Goal: Information Seeking & Learning: Find specific fact

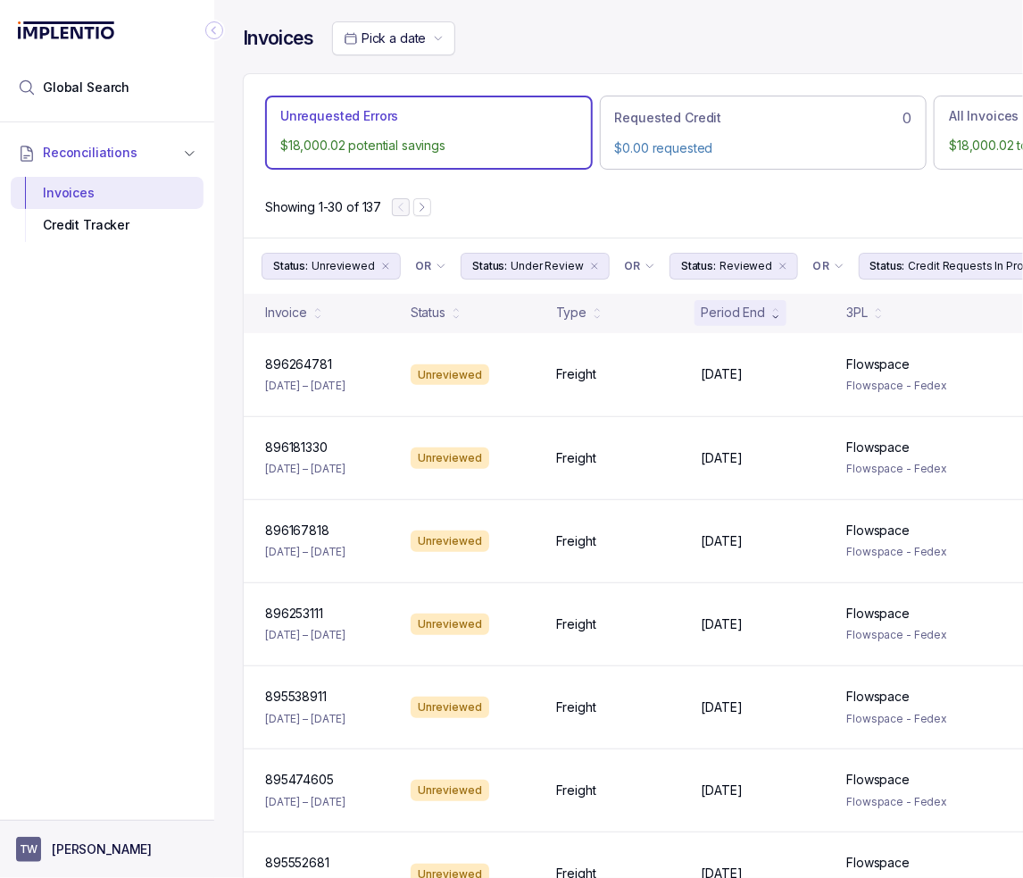
click at [107, 840] on button "TW [PERSON_NAME]" at bounding box center [107, 849] width 182 height 25
click at [123, 805] on p "Logout" at bounding box center [118, 811] width 148 height 18
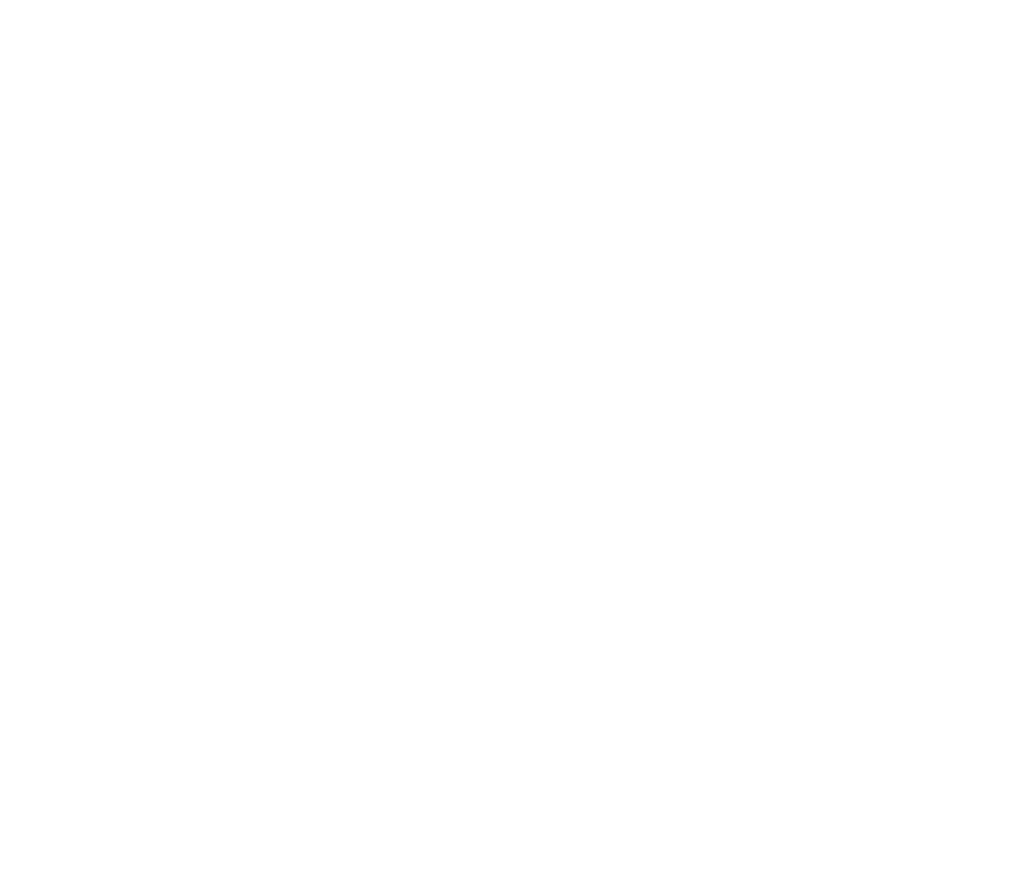
click at [168, 0] on html at bounding box center [511, 0] width 1023 height 0
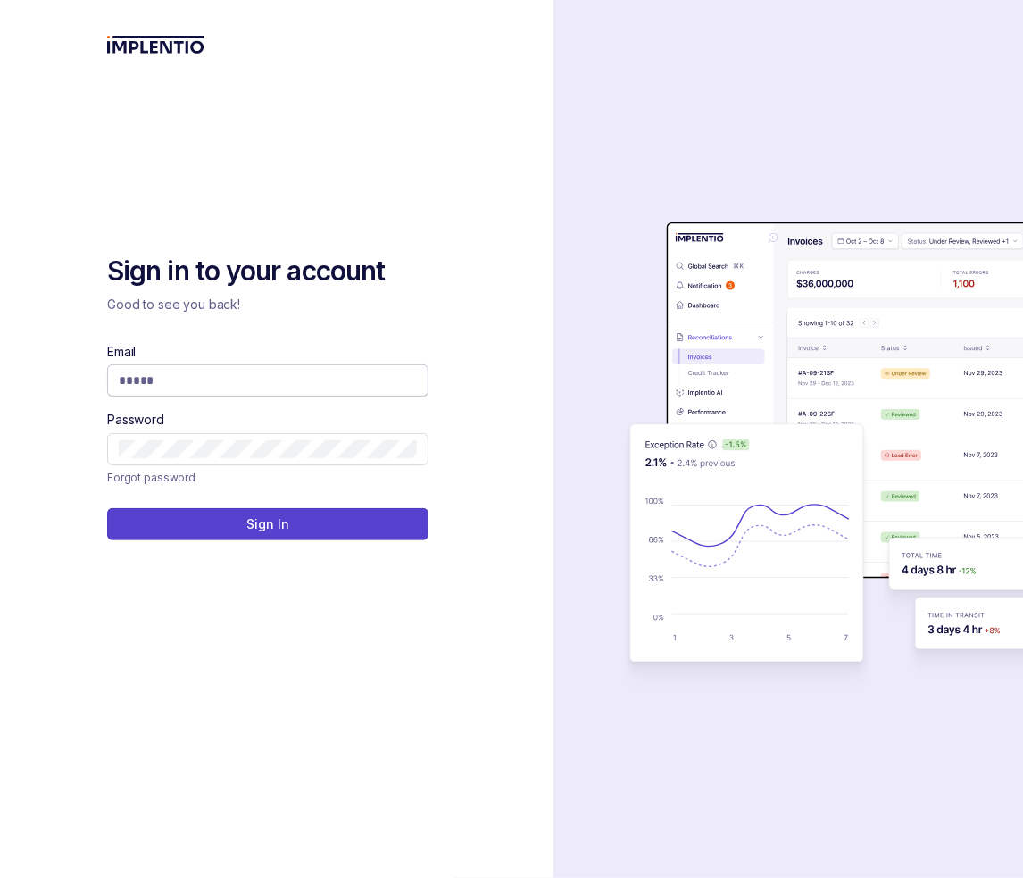
click at [229, 381] on input "Email" at bounding box center [268, 380] width 298 height 18
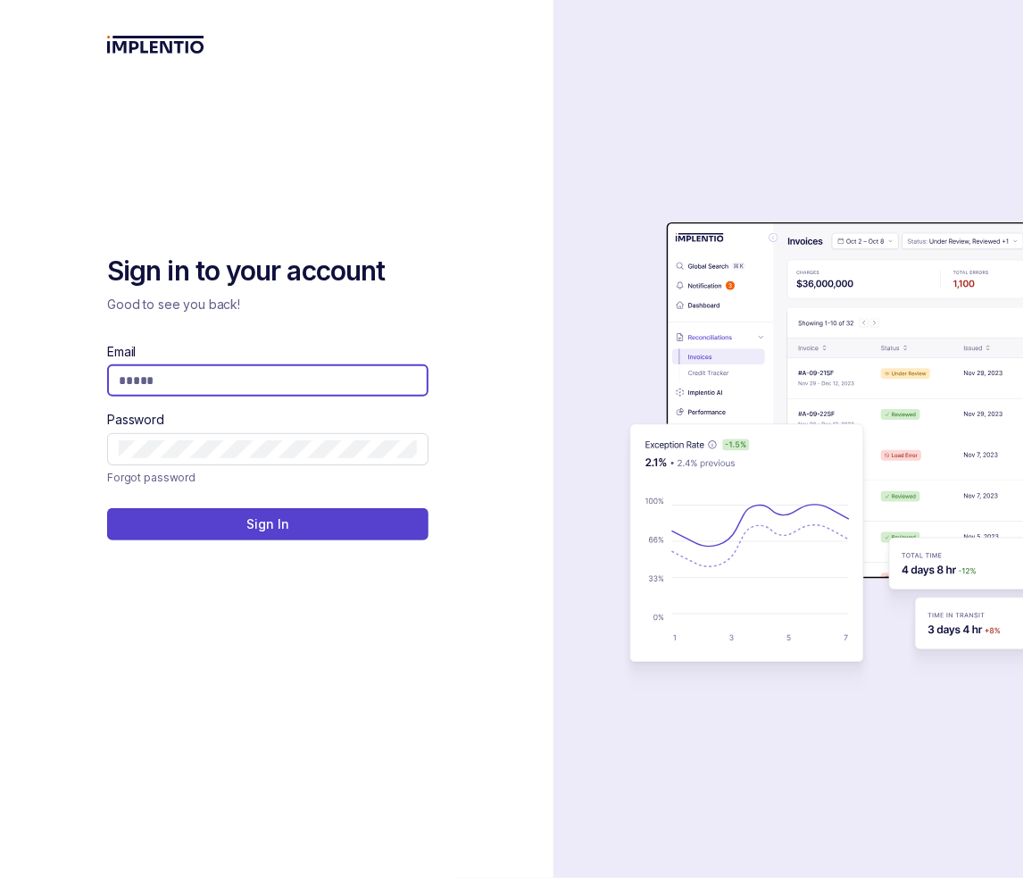
click at [0, 877] on com-1password-button at bounding box center [0, 878] width 0 height 0
type input "**********"
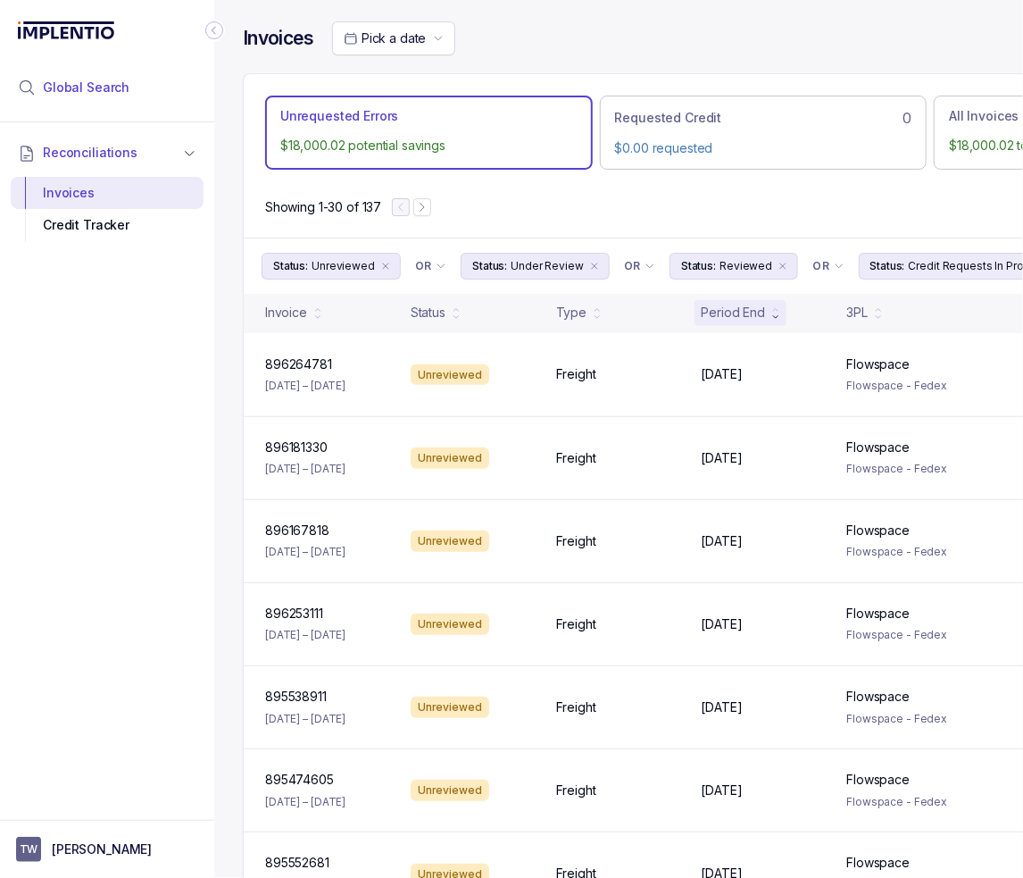
click at [112, 94] on span "Global Search" at bounding box center [86, 88] width 87 height 18
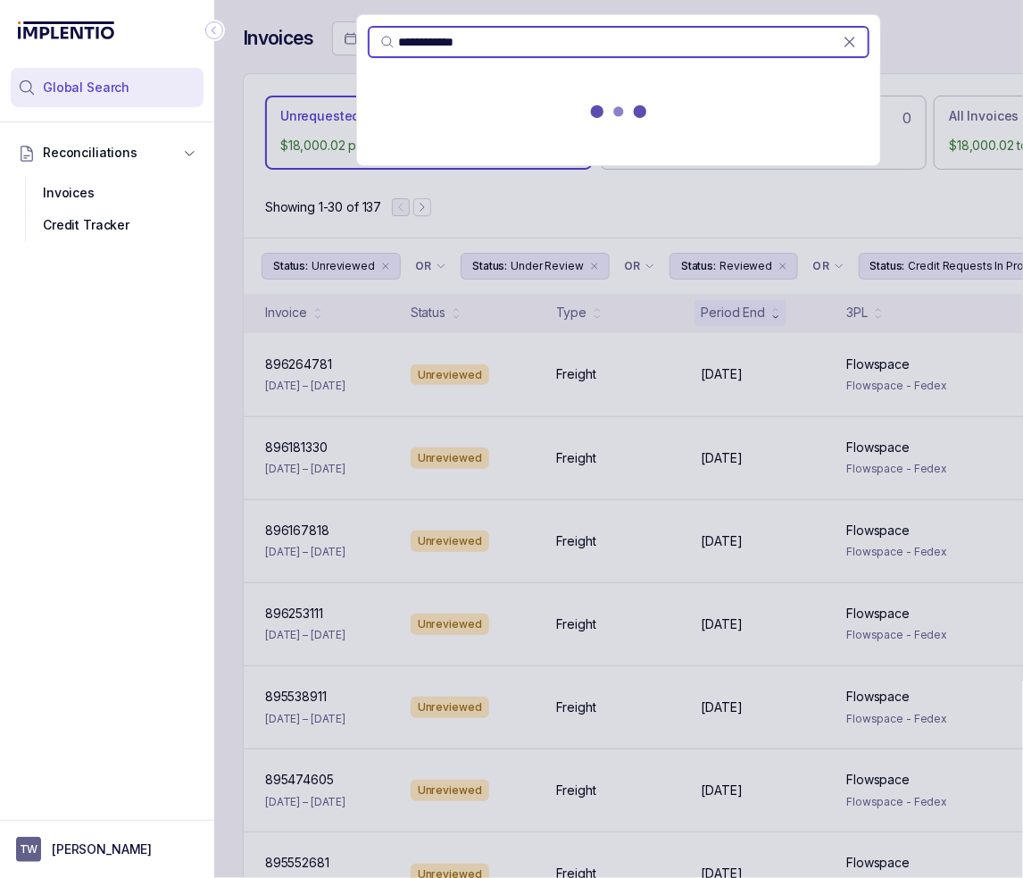
type input "**********"
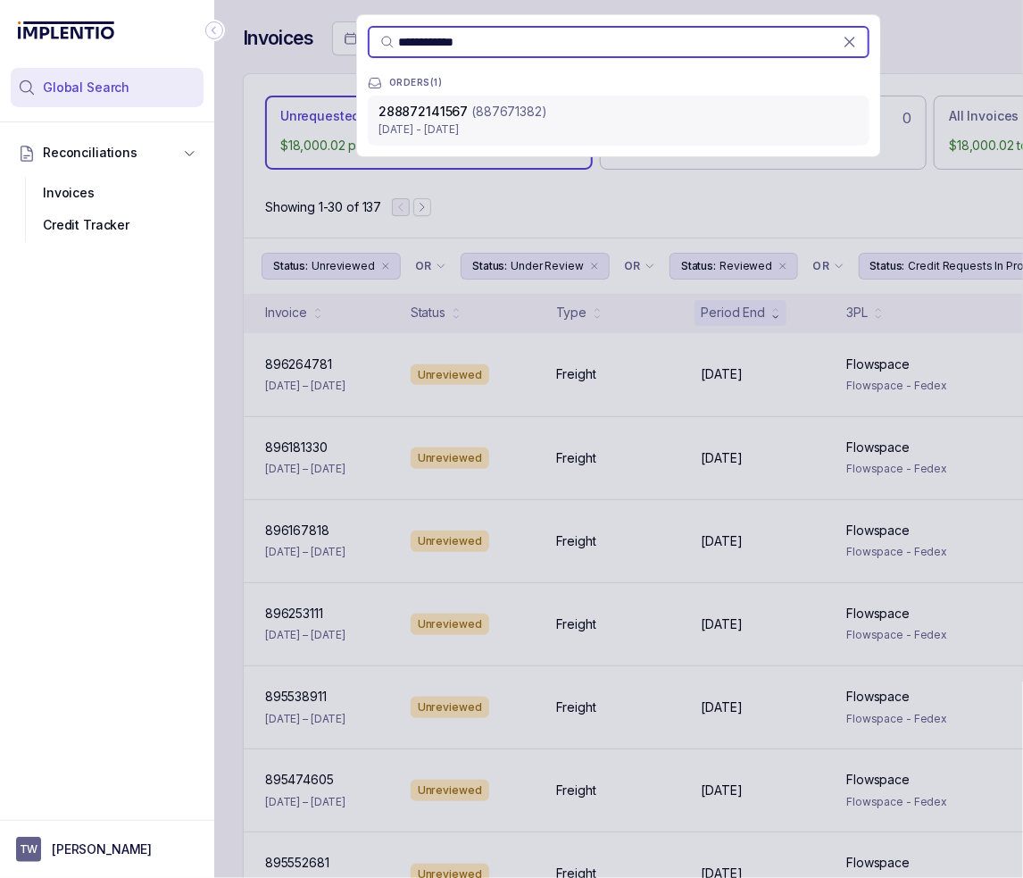
click at [463, 139] on div "288872141567 (887671382) [DATE] - [DATE]" at bounding box center [619, 121] width 502 height 50
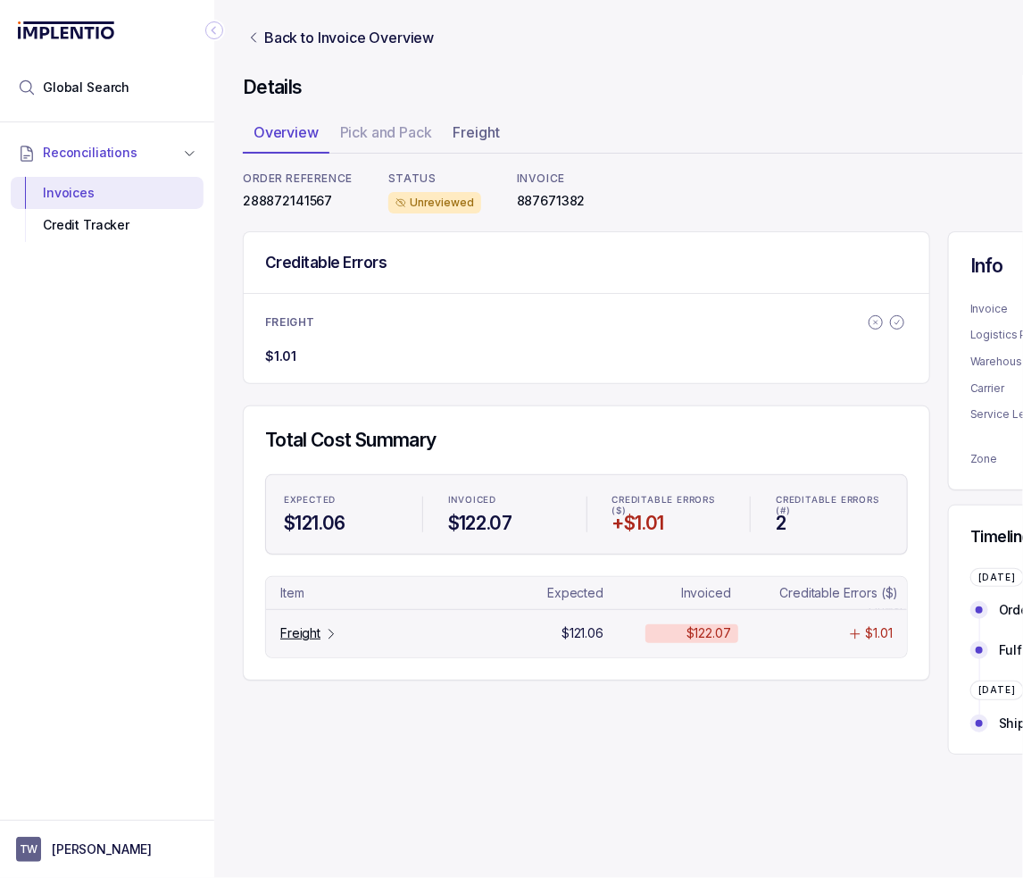
click at [302, 631] on p "Freight" at bounding box center [300, 633] width 40 height 18
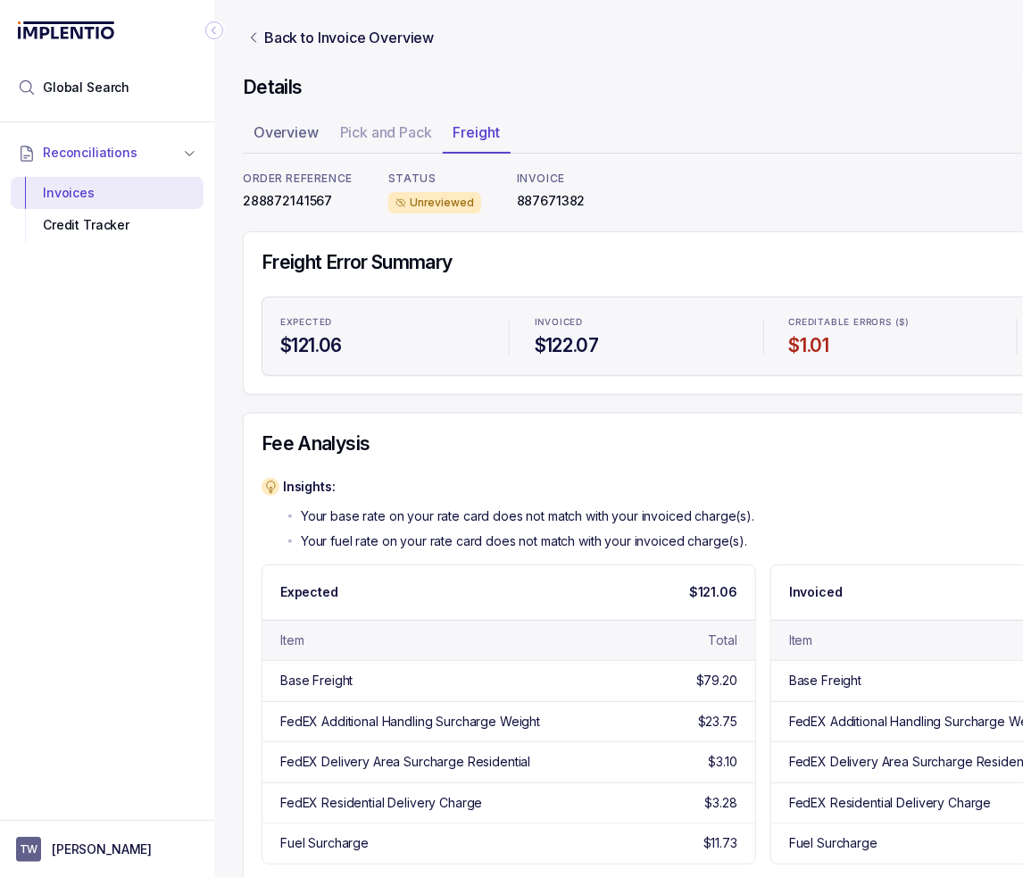
click at [216, 28] on icon "Collapse Icon" at bounding box center [214, 30] width 18 height 18
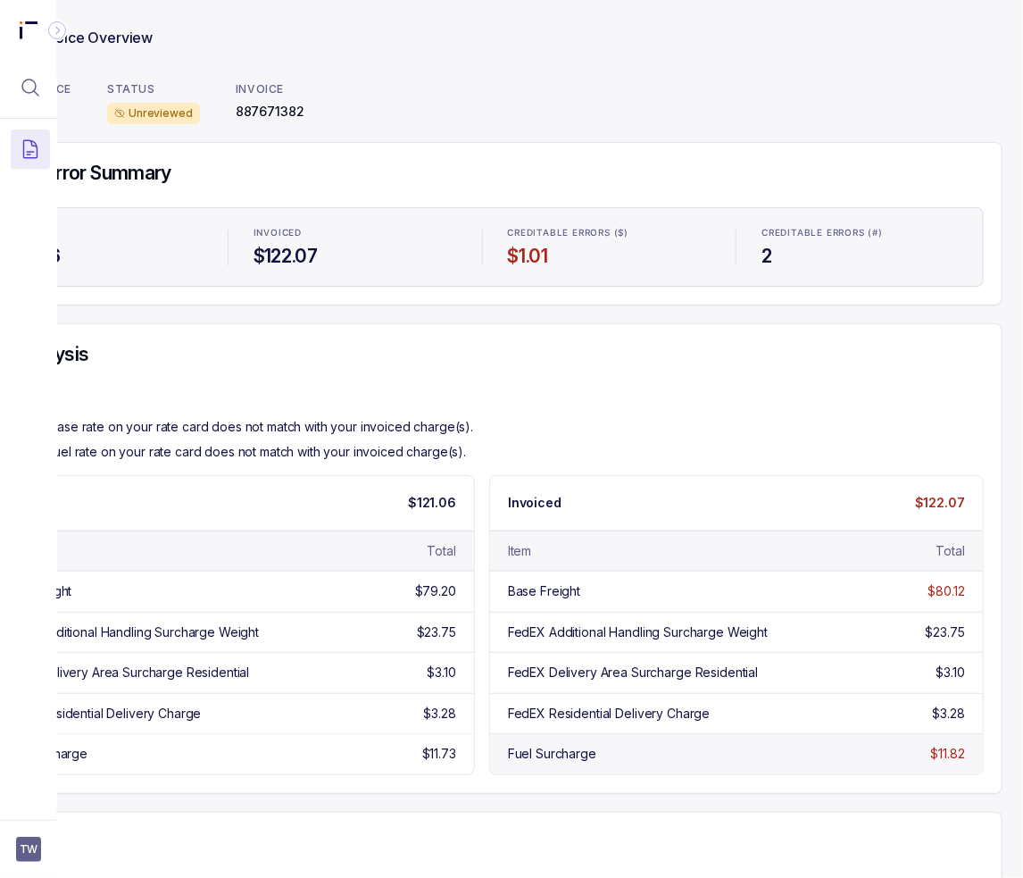
scroll to position [89, 0]
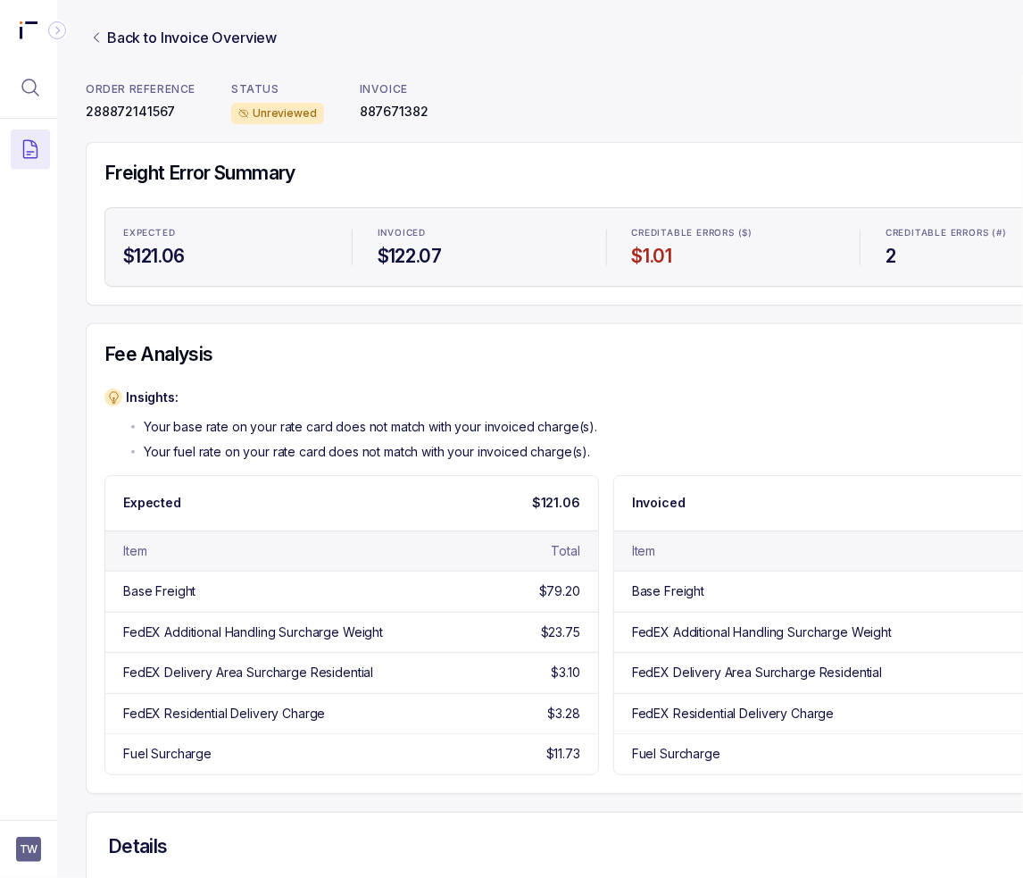
click at [622, 787] on div "Fee Analysis Insights: Your base rate on your rate card does not match with you…" at bounding box center [606, 558] width 1041 height 470
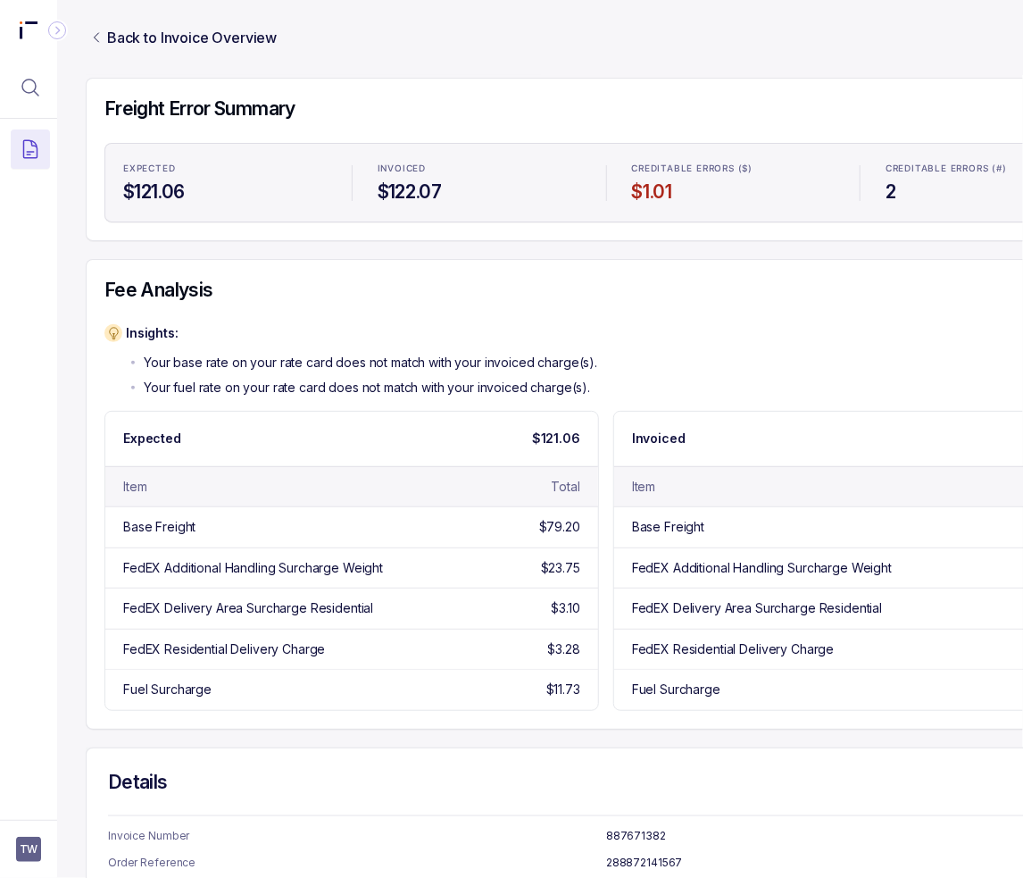
scroll to position [179, 0]
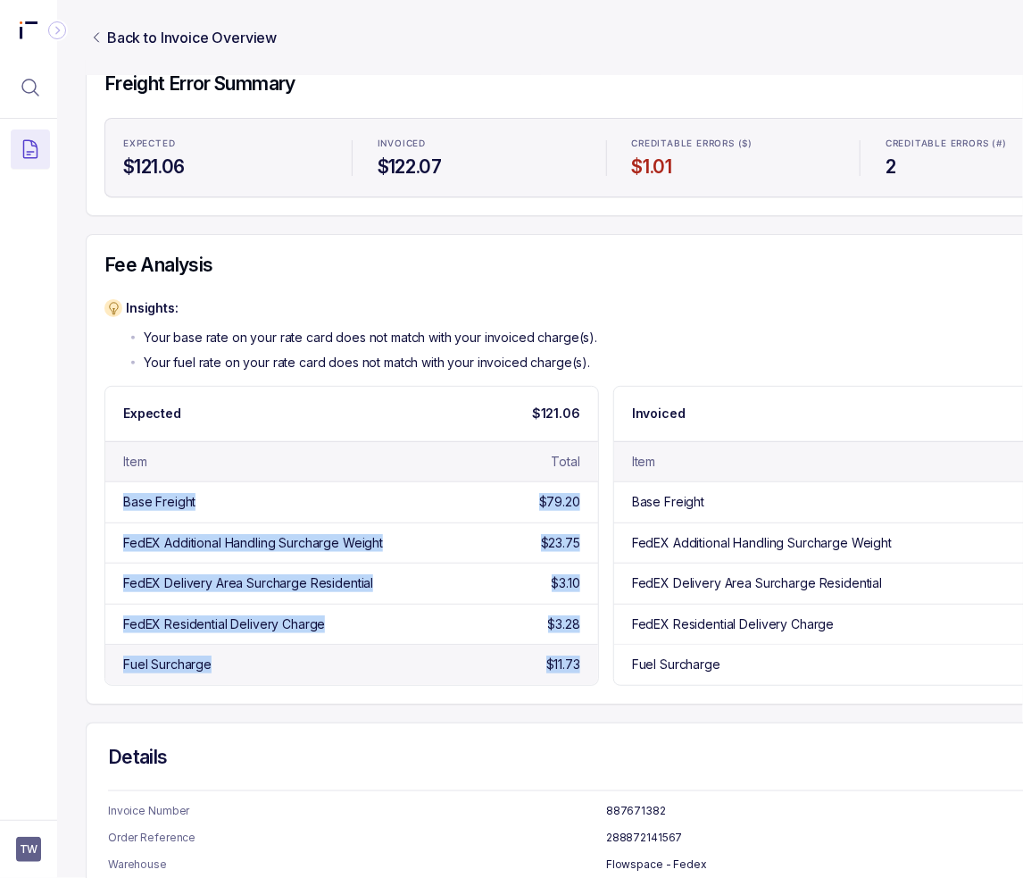
drag, startPoint x: 213, startPoint y: 508, endPoint x: 586, endPoint y: 660, distance: 402.1
click at [586, 660] on div "Base Freight $79.20 FedEX Additional Handling Surcharge Weight $23.75 FedEX Del…" at bounding box center [351, 582] width 493 height 203
copy div "Base Freight $79.20 FedEX Additional Handling Surcharge Weight $23.75 FedEX Del…"
click at [676, 340] on div "Insights: Your base rate on your rate card does not match with your invoiced ch…" at bounding box center [606, 335] width 1004 height 72
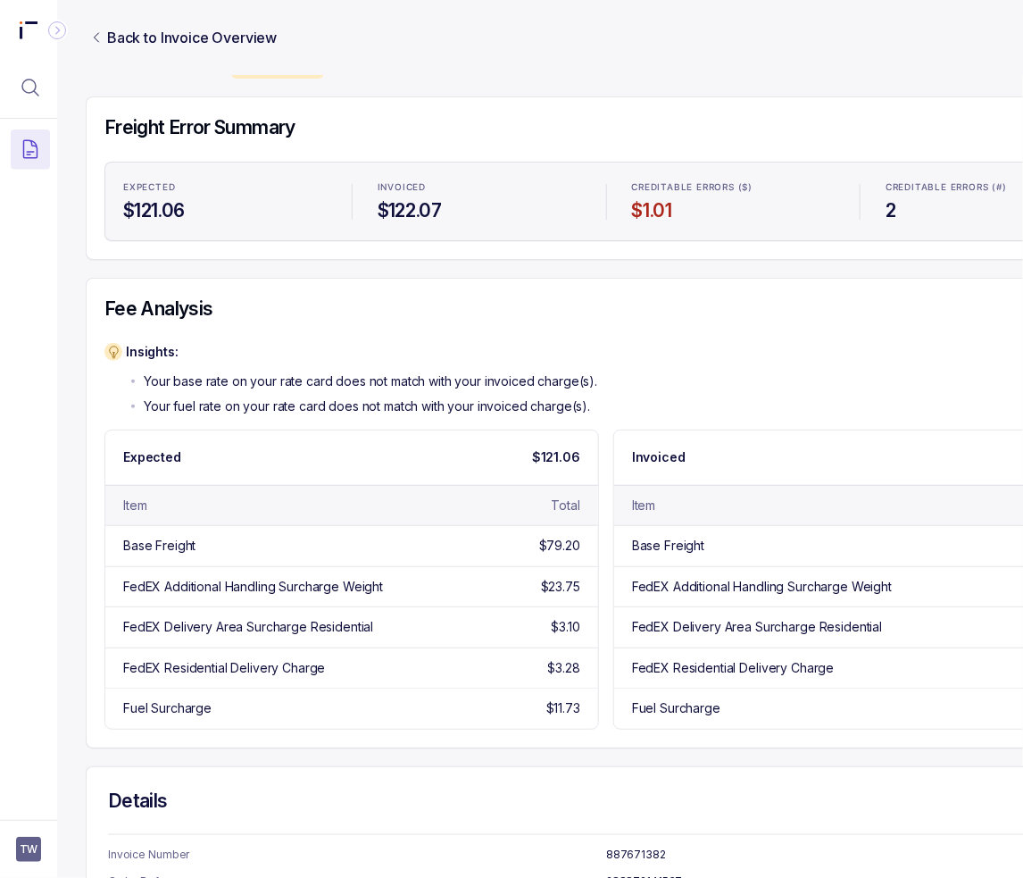
scroll to position [89, 0]
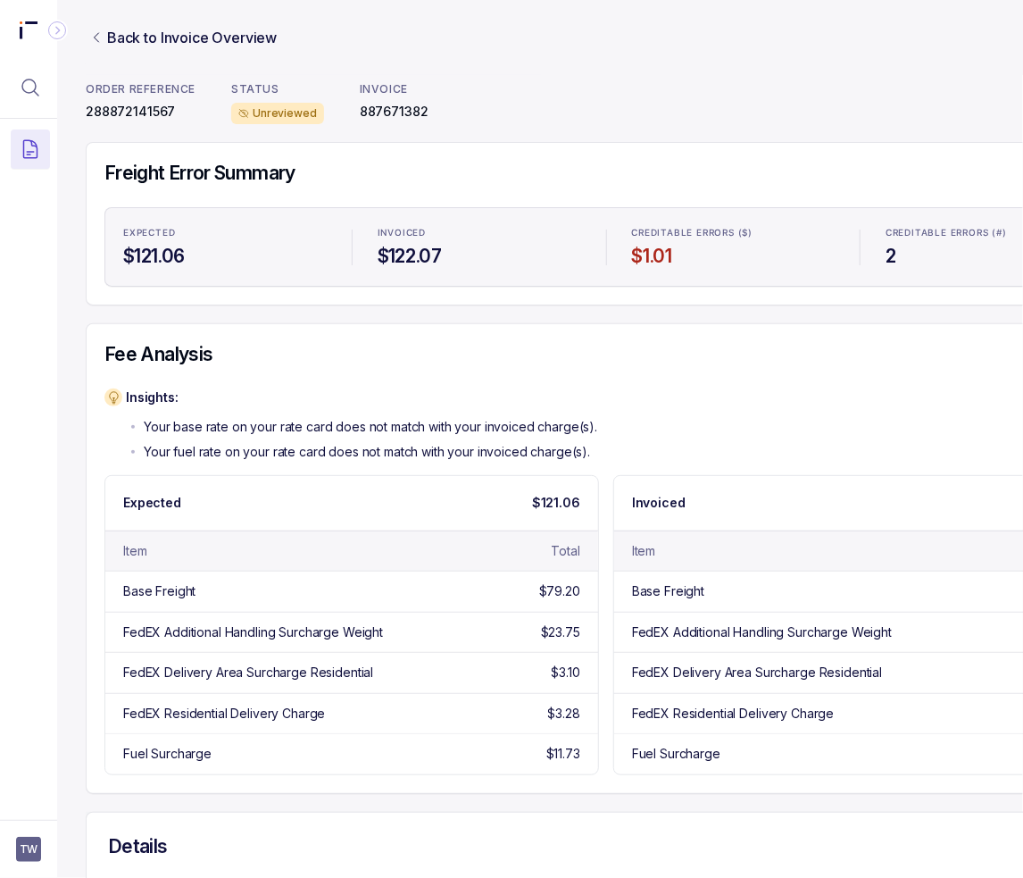
click at [502, 412] on div "Insights: Your base rate on your rate card does not match with your invoiced ch…" at bounding box center [362, 424] width 472 height 72
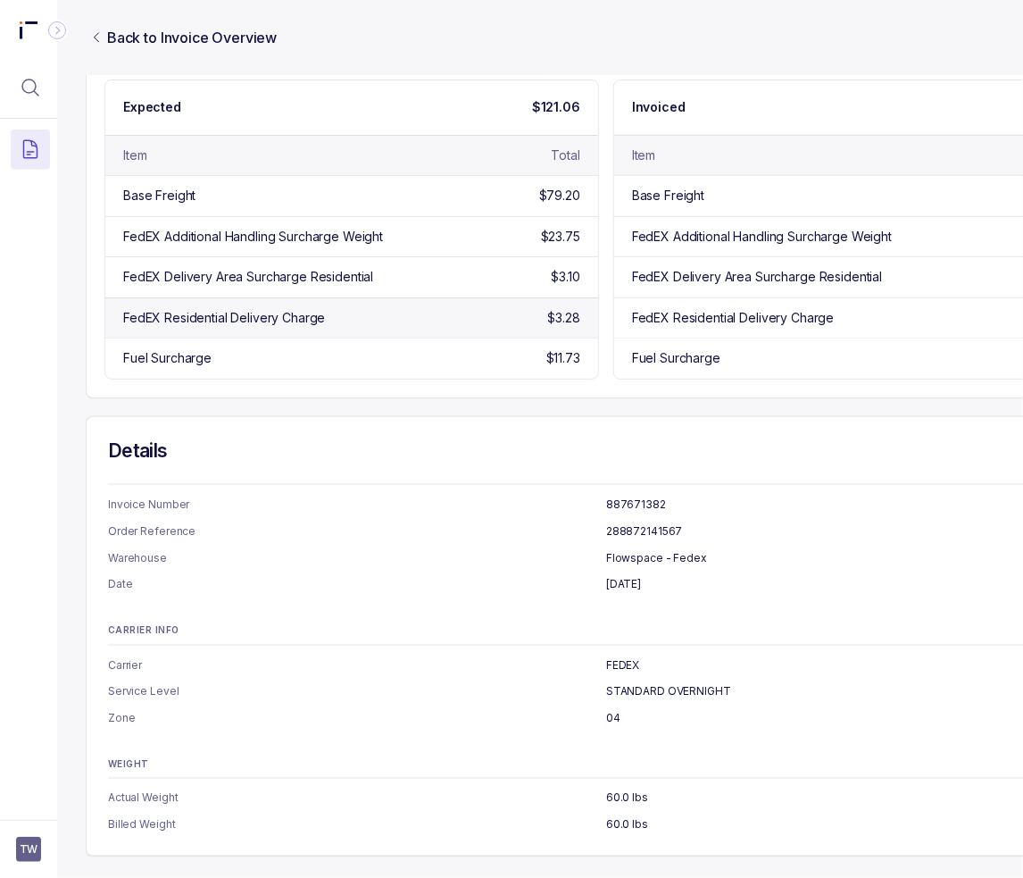
scroll to position [494, 0]
click at [36, 98] on button "Menu Icon Button MagnifyingGlassIcon" at bounding box center [30, 87] width 39 height 39
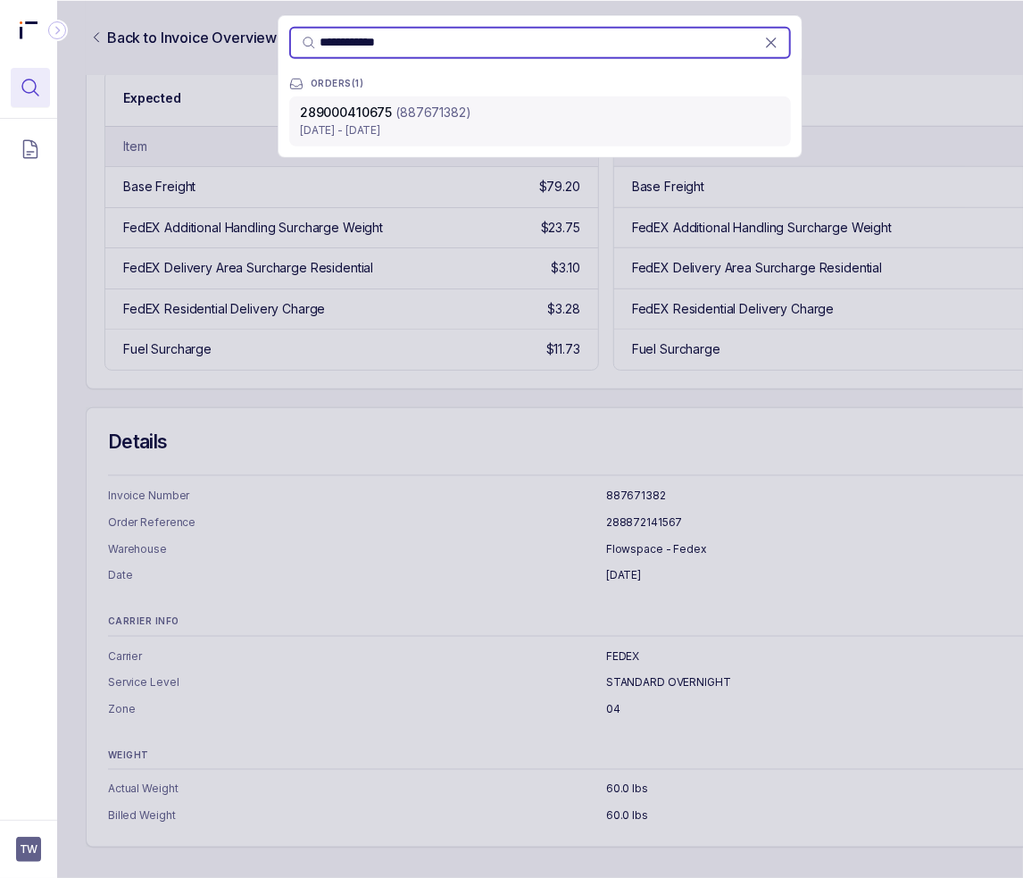
type input "**********"
click at [526, 128] on p "[DATE] - [DATE]" at bounding box center [540, 130] width 480 height 18
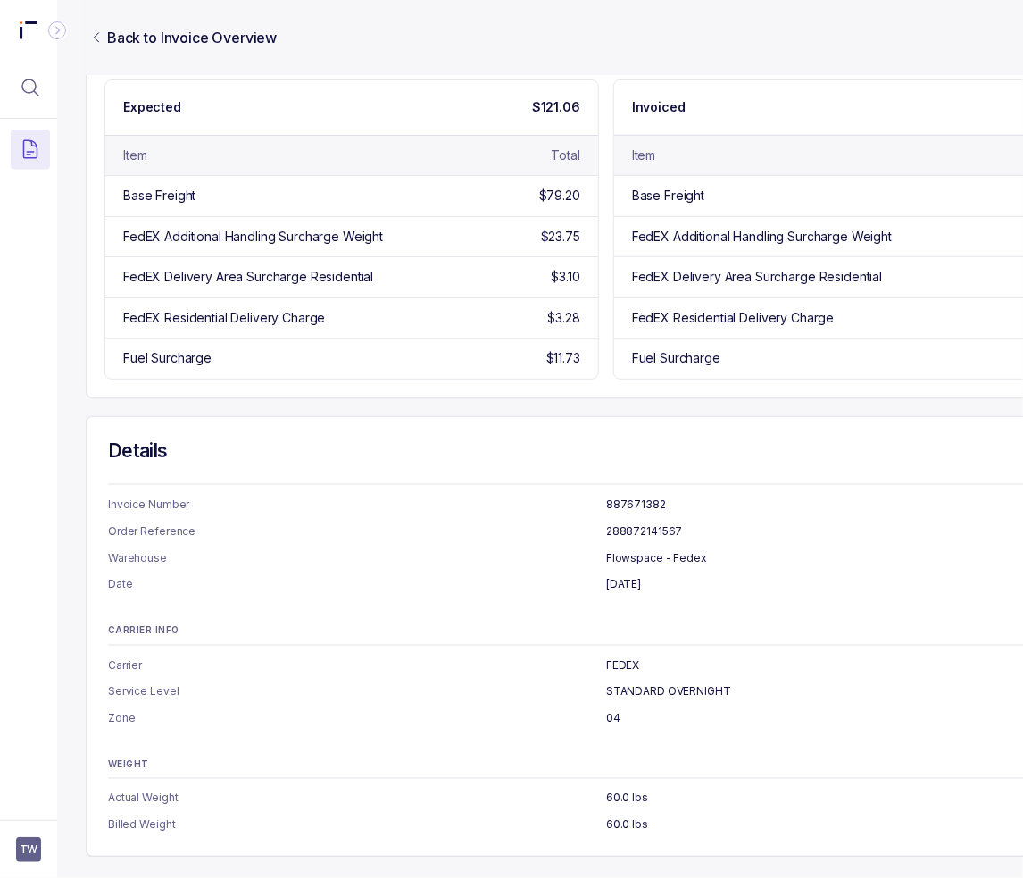
scroll to position [0, 29]
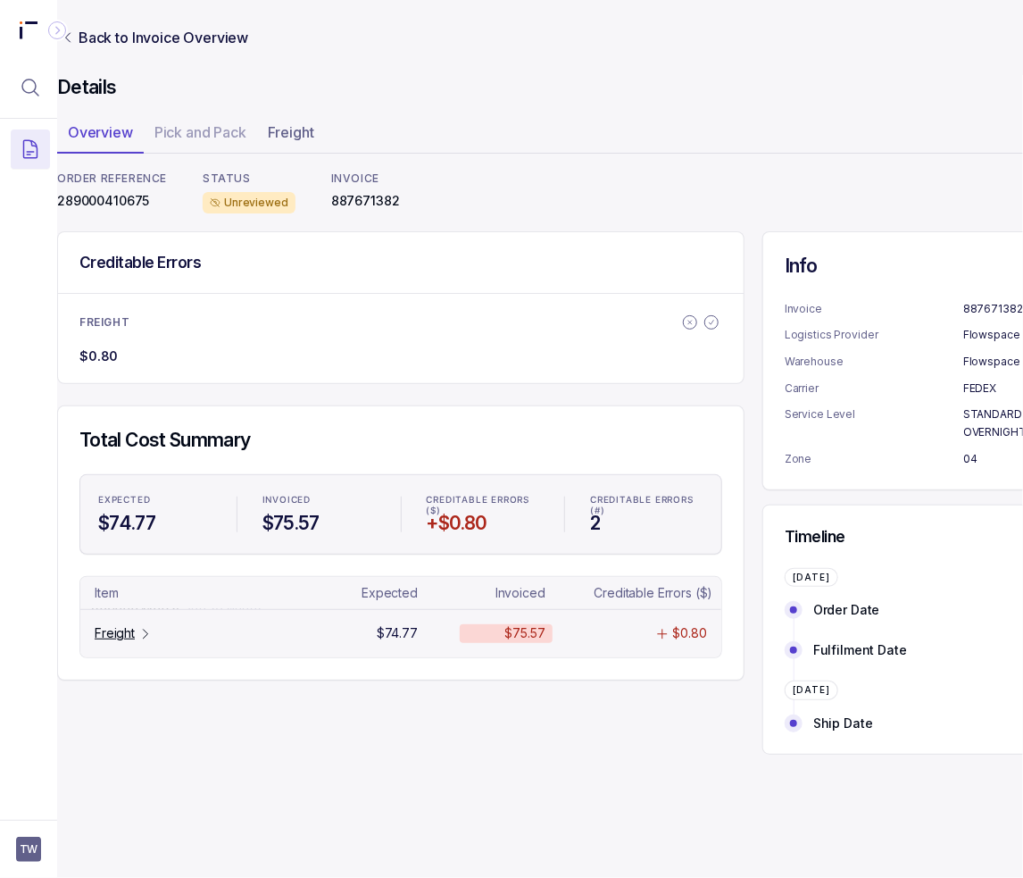
click at [127, 639] on p "Freight" at bounding box center [115, 633] width 40 height 18
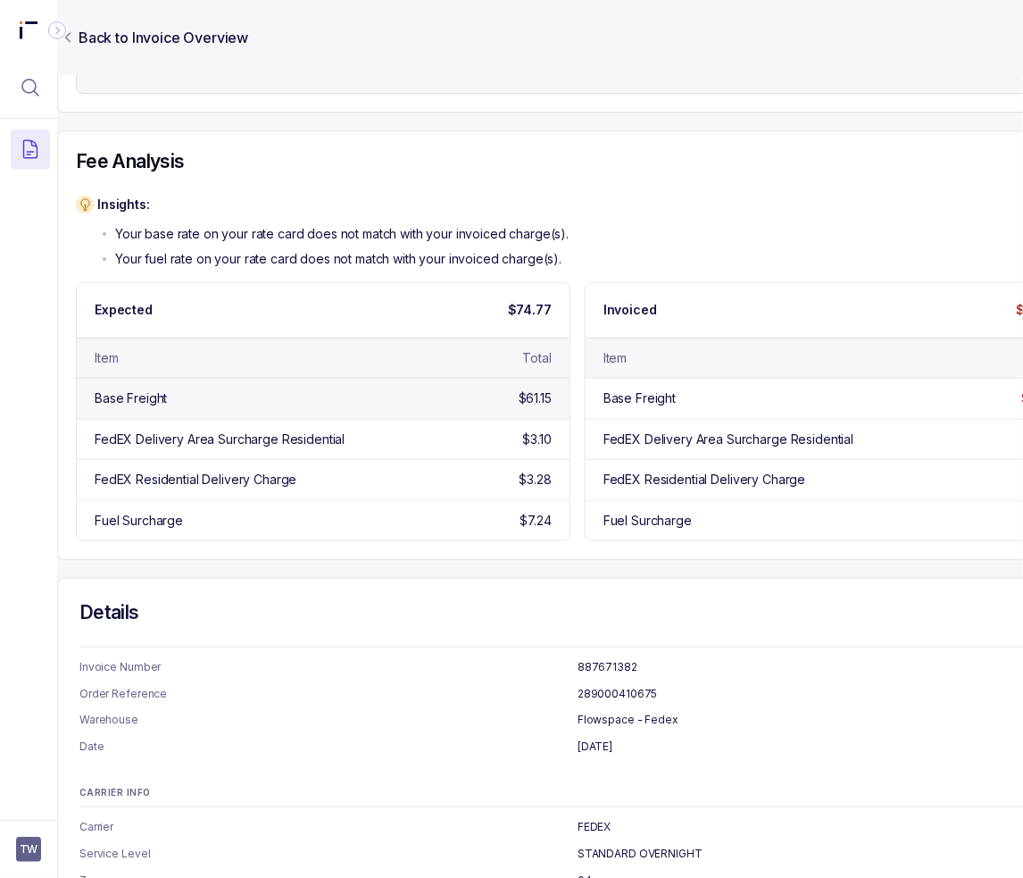
scroll to position [454, 29]
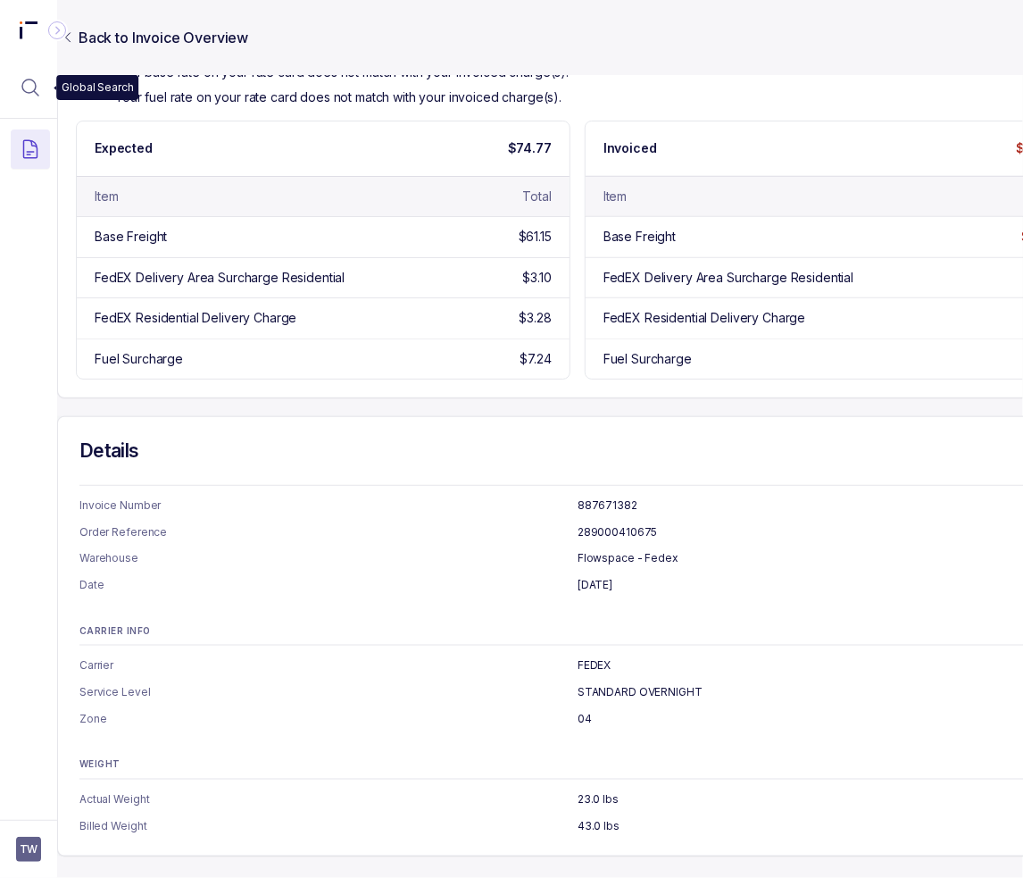
drag, startPoint x: 29, startPoint y: 88, endPoint x: 55, endPoint y: 93, distance: 27.3
click at [29, 88] on icon "Menu Icon Button MagnifyingGlassIcon" at bounding box center [30, 87] width 21 height 21
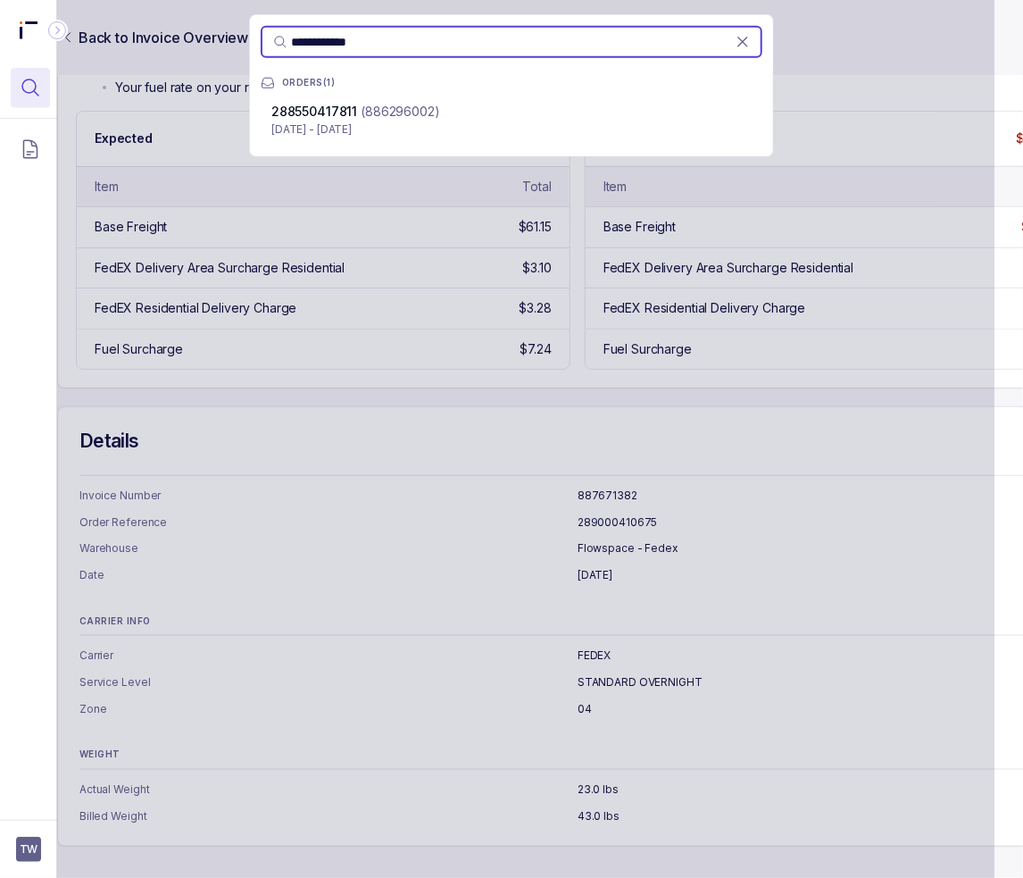
type input "**********"
click at [467, 117] on div "288550417811 (886296002)" at bounding box center [511, 112] width 480 height 18
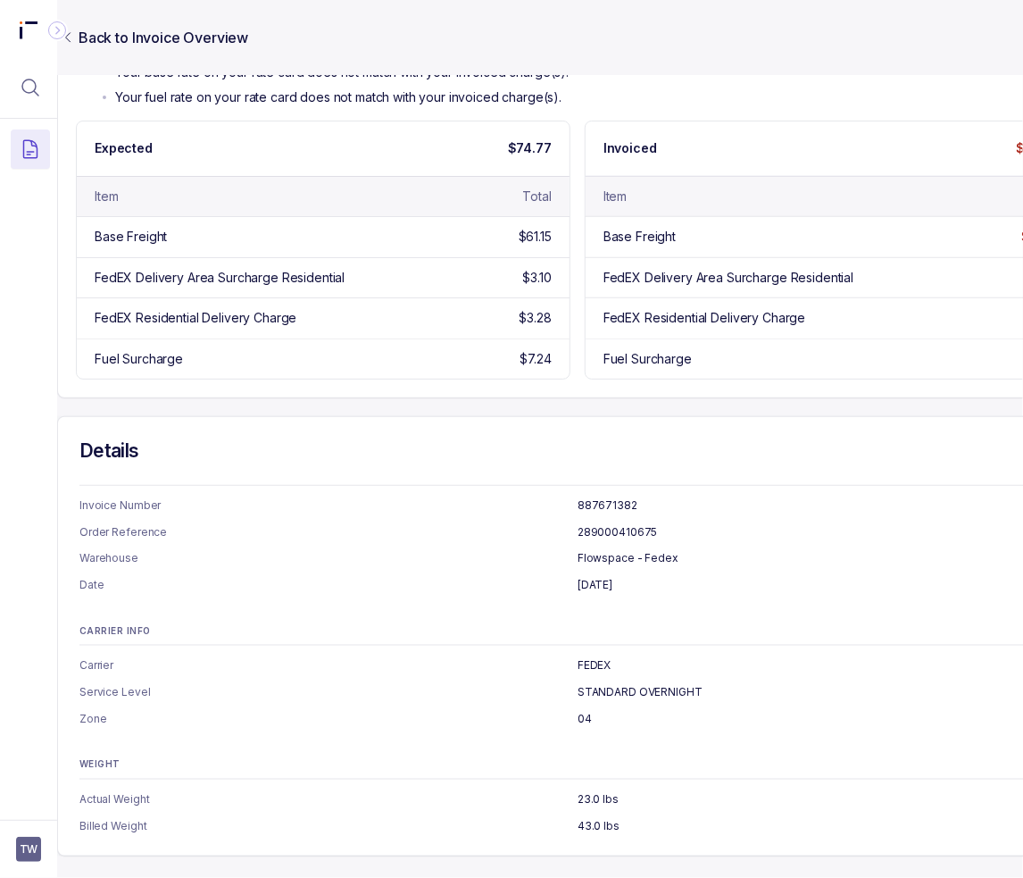
scroll to position [0, 29]
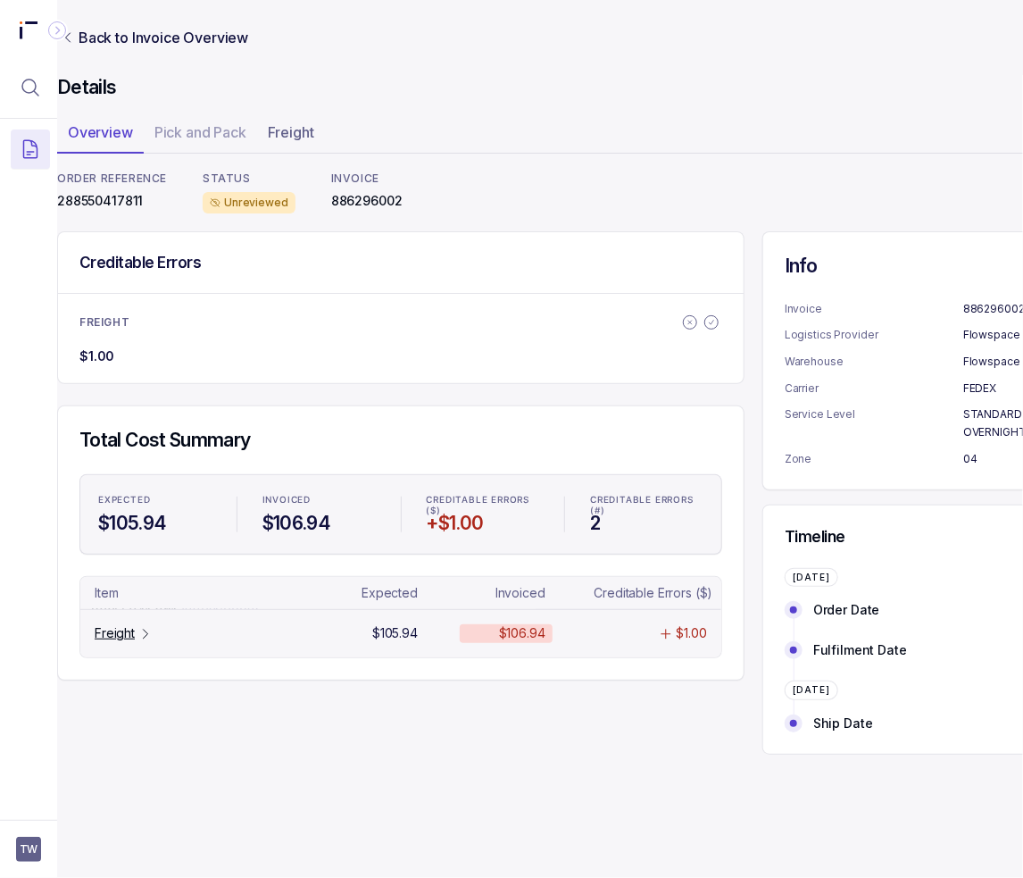
click at [132, 626] on p "Freight" at bounding box center [115, 633] width 40 height 18
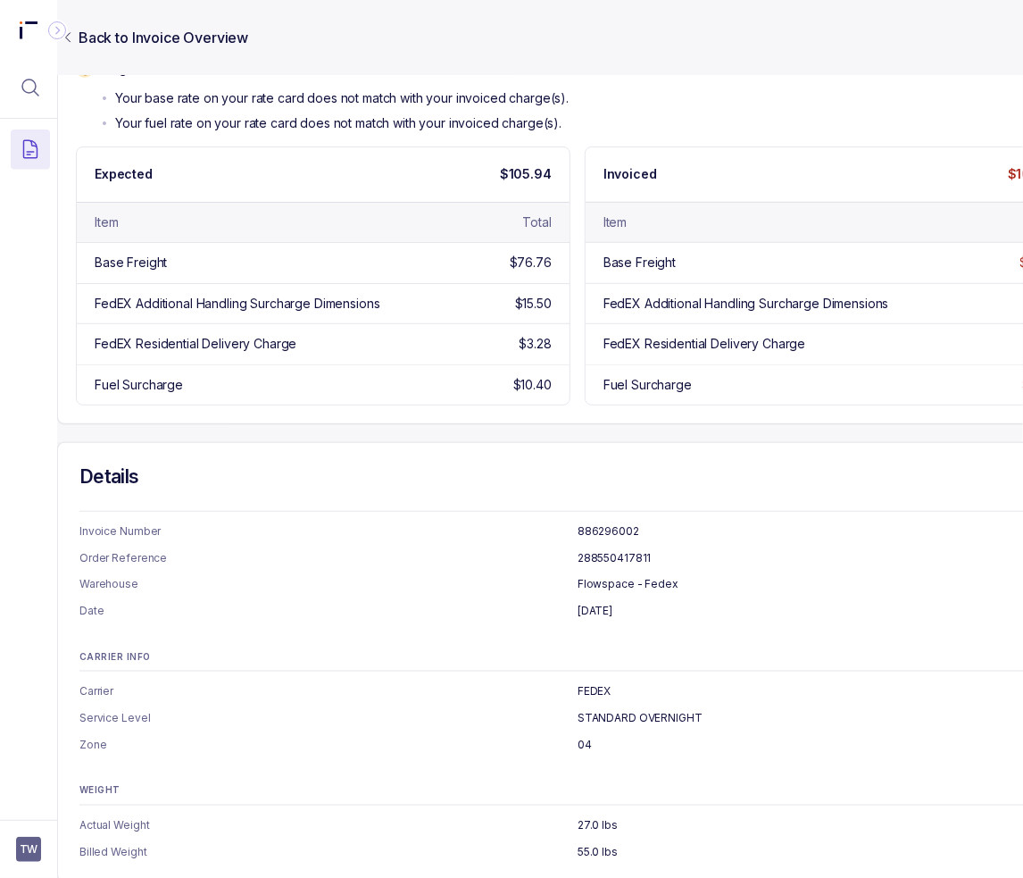
scroll to position [447, 29]
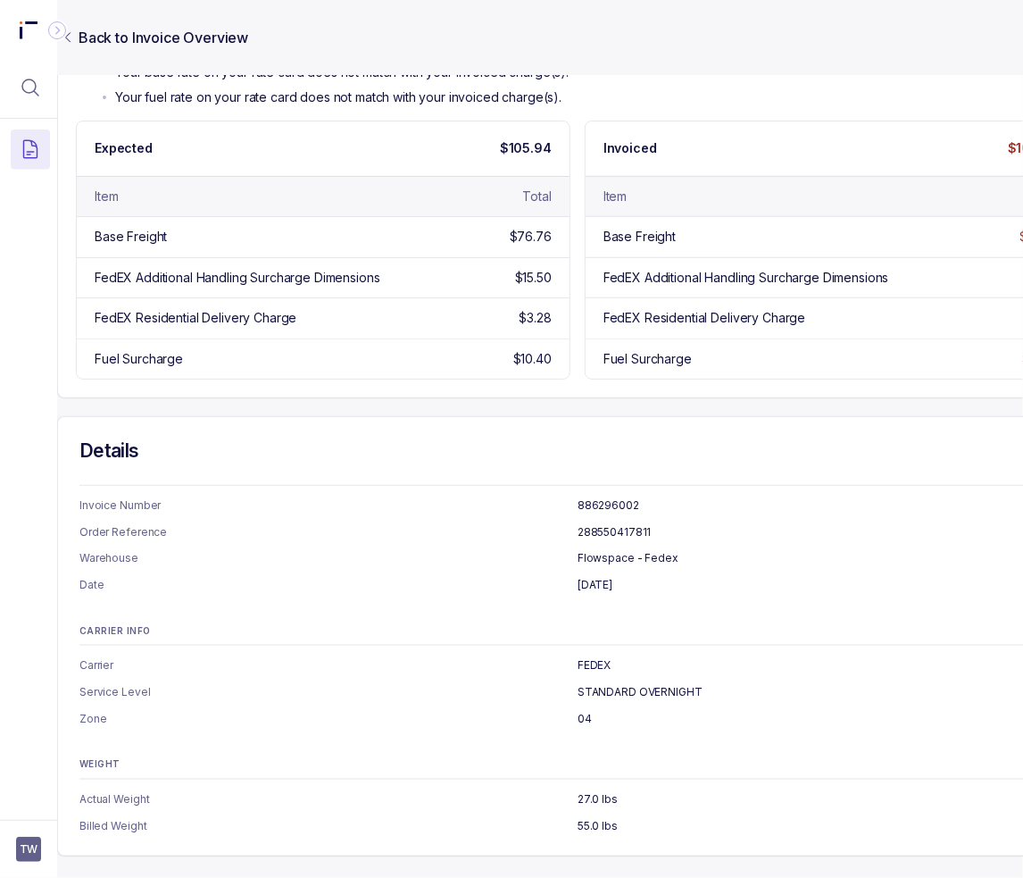
click at [618, 497] on p "886296002" at bounding box center [827, 506] width 498 height 18
copy p "886296002"
click at [614, 530] on p "288550417811" at bounding box center [827, 532] width 498 height 18
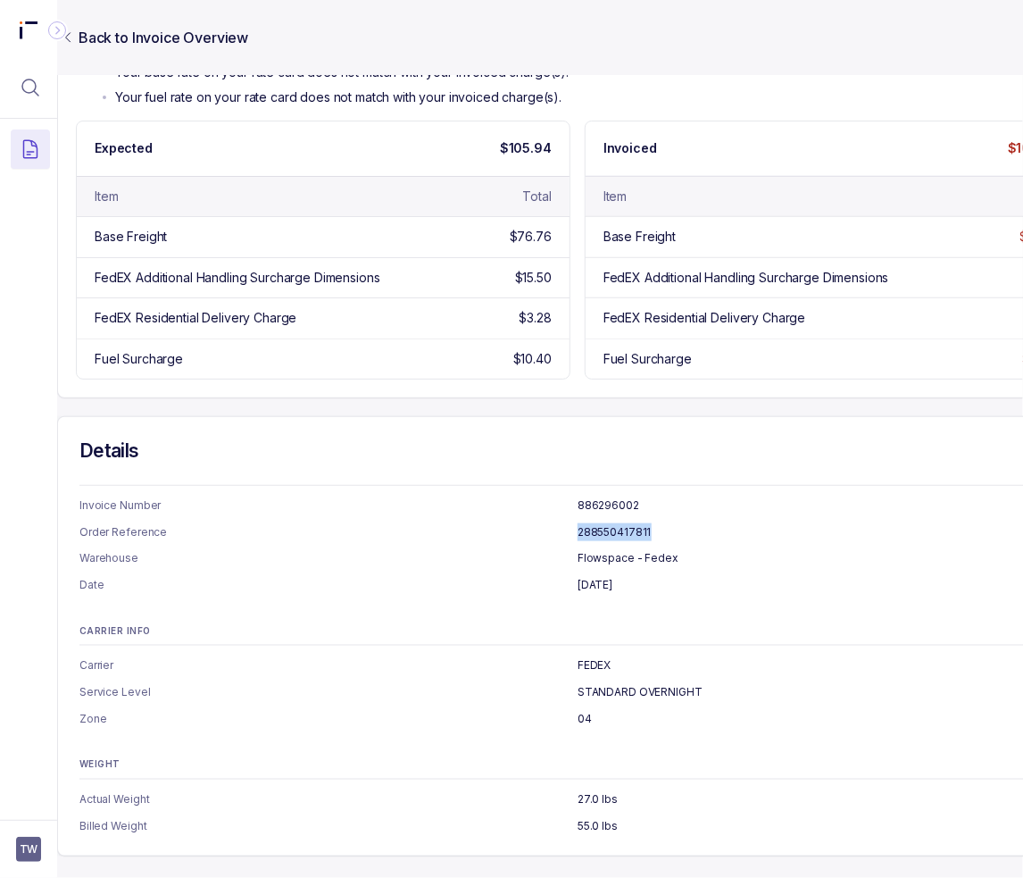
copy p "288550417811"
drag, startPoint x: 655, startPoint y: 417, endPoint x: 679, endPoint y: 414, distance: 23.4
click at [655, 417] on div "Details Invoice Number 886296002 Order Reference 288550417811 Warehouse Flowspa…" at bounding box center [577, 636] width 1041 height 440
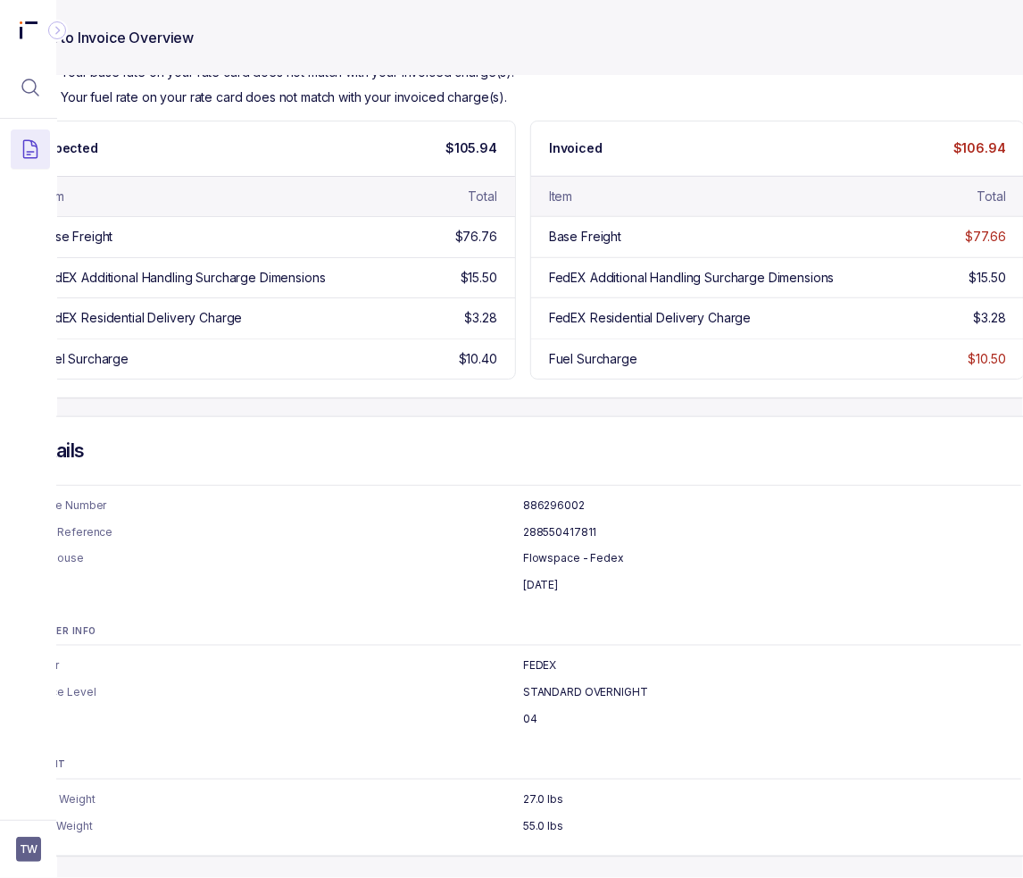
scroll to position [447, 0]
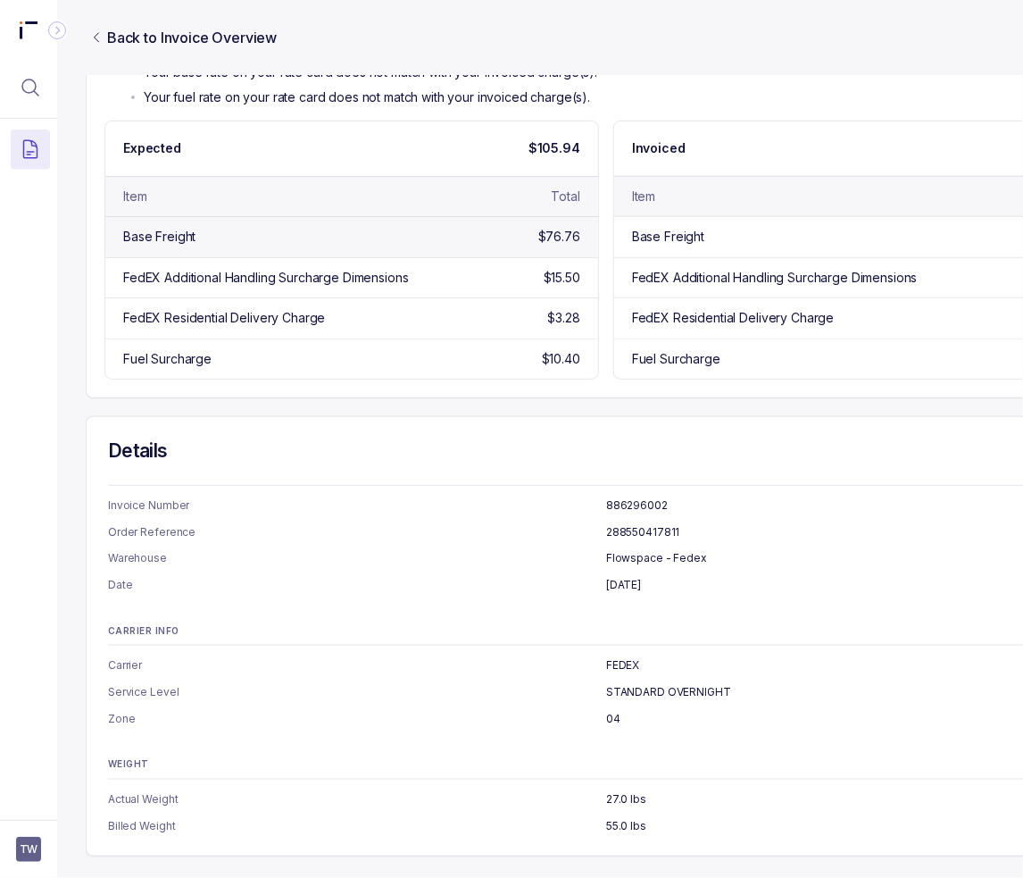
drag, startPoint x: 390, startPoint y: 244, endPoint x: 218, endPoint y: 238, distance: 172.4
click at [366, 242] on div "Base Freight $76.76" at bounding box center [351, 236] width 493 height 40
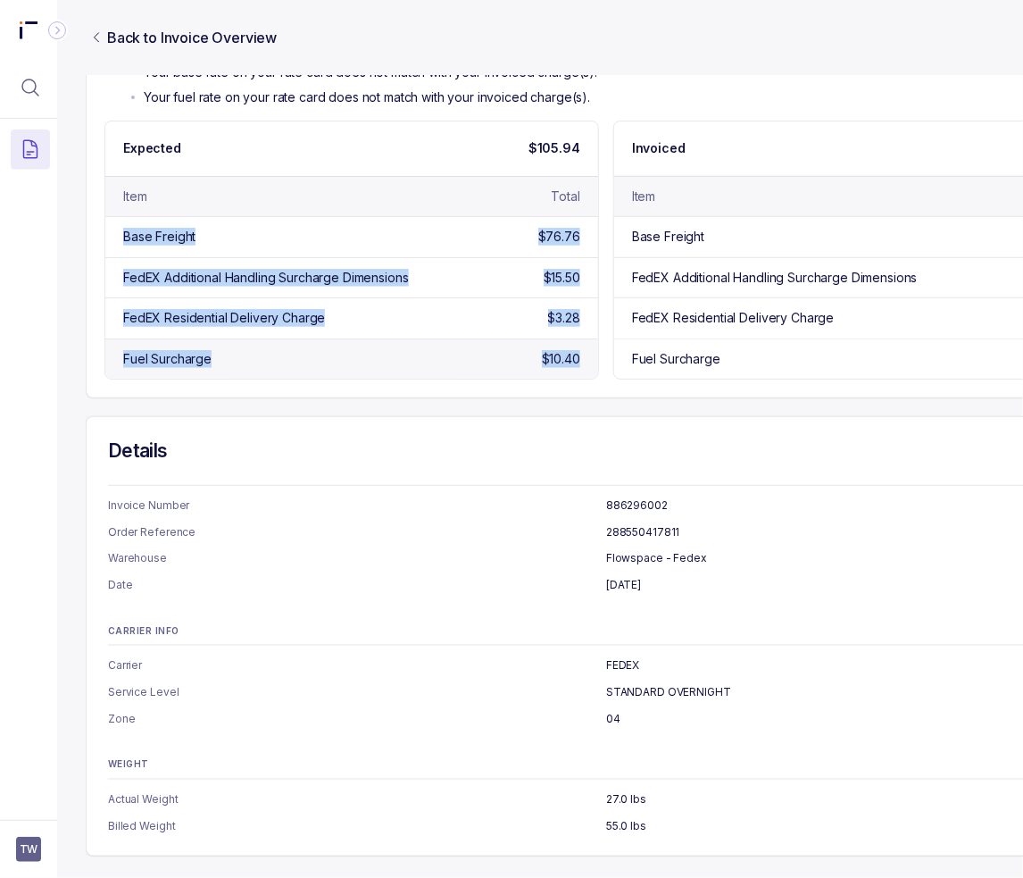
drag, startPoint x: 118, startPoint y: 235, endPoint x: 586, endPoint y: 361, distance: 484.6
click at [586, 361] on div "Base Freight $76.76 FedEX Additional Handling Surcharge Dimensions $15.50 FedEX…" at bounding box center [351, 297] width 493 height 163
copy div "Base Freight $76.76 FedEX Additional Handling Surcharge Dimensions $15.50 FedEX…"
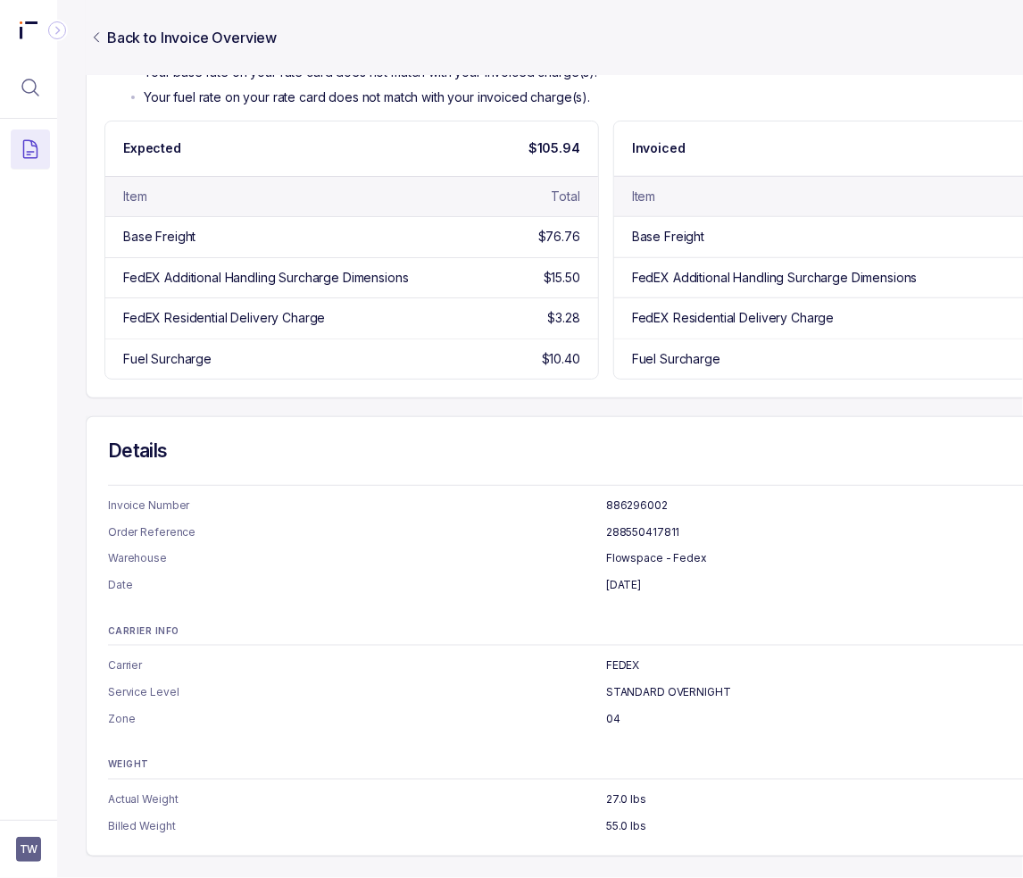
click at [488, 446] on h4 "Details" at bounding box center [606, 450] width 997 height 25
click at [35, 96] on icon "Menu Icon Button MagnifyingGlassIcon" at bounding box center [30, 87] width 21 height 21
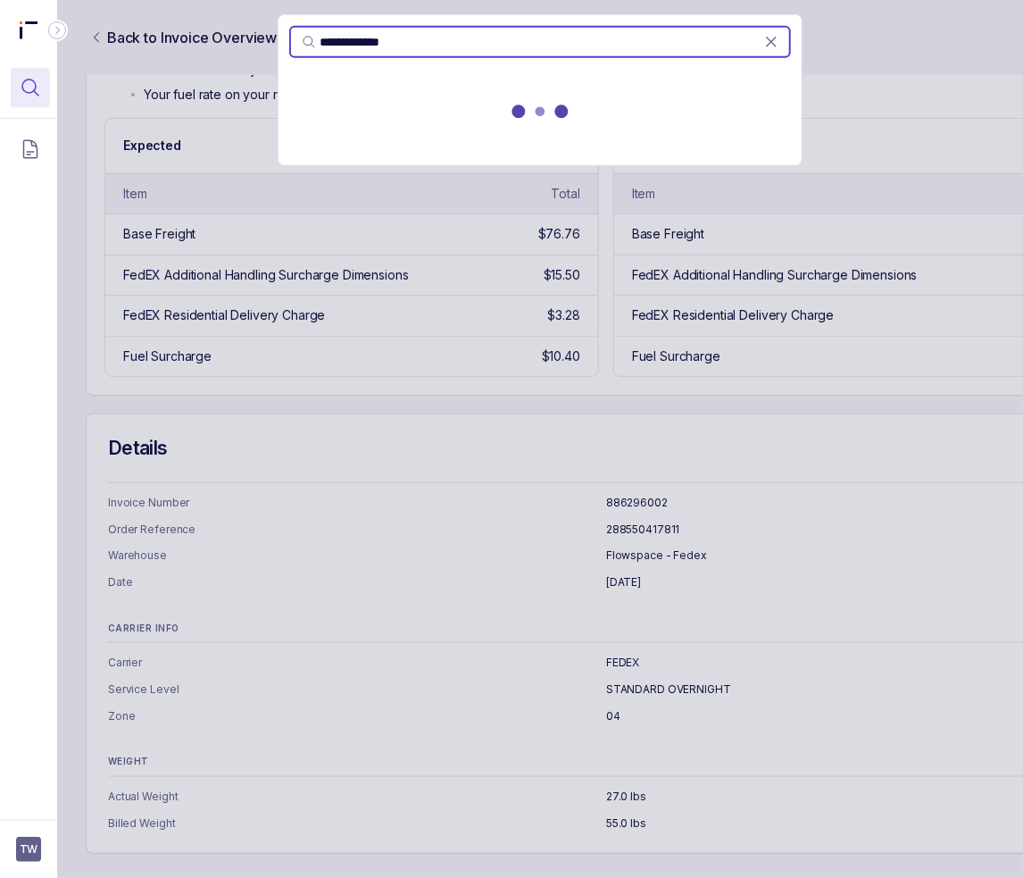
type input "**********"
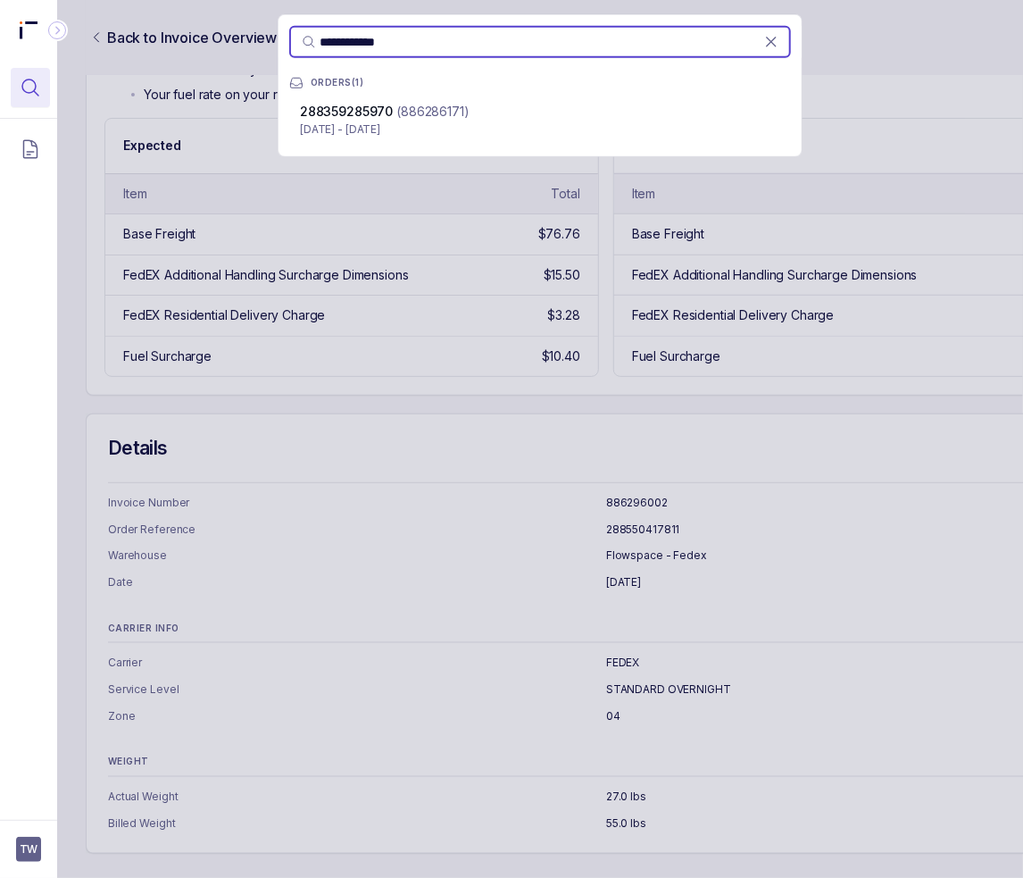
click at [454, 109] on p "(886286171)" at bounding box center [433, 112] width 72 height 18
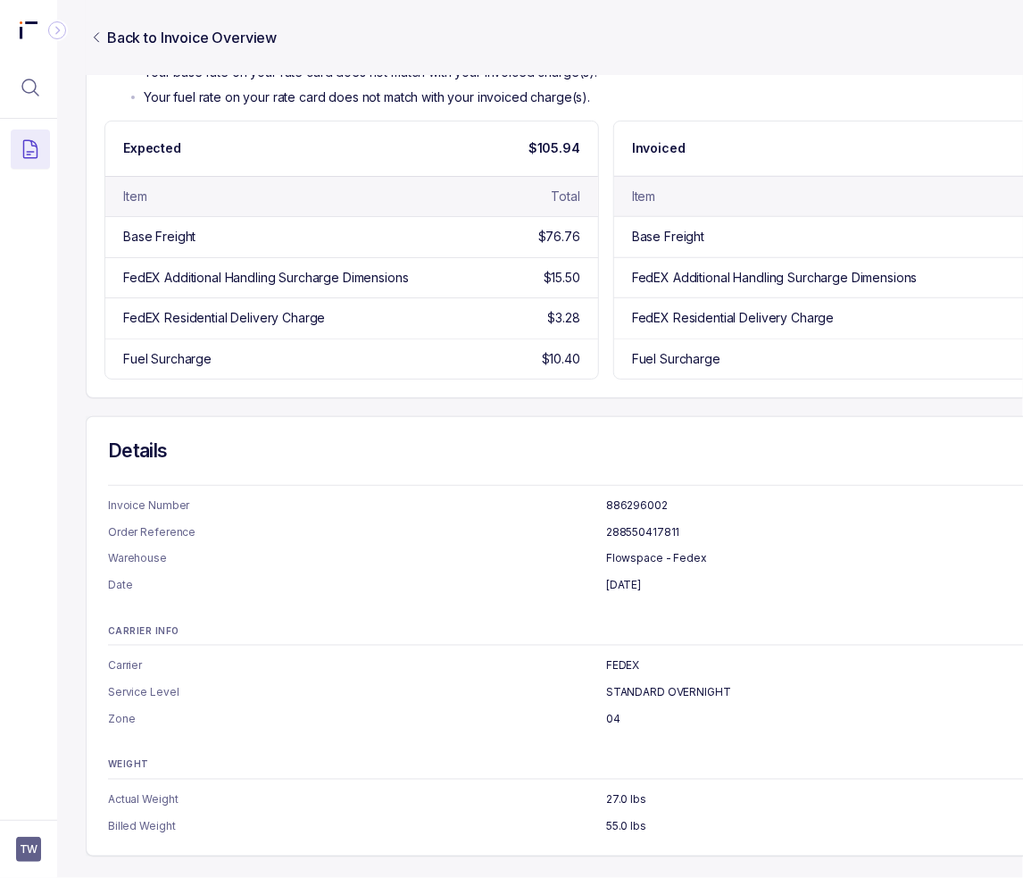
scroll to position [0, 29]
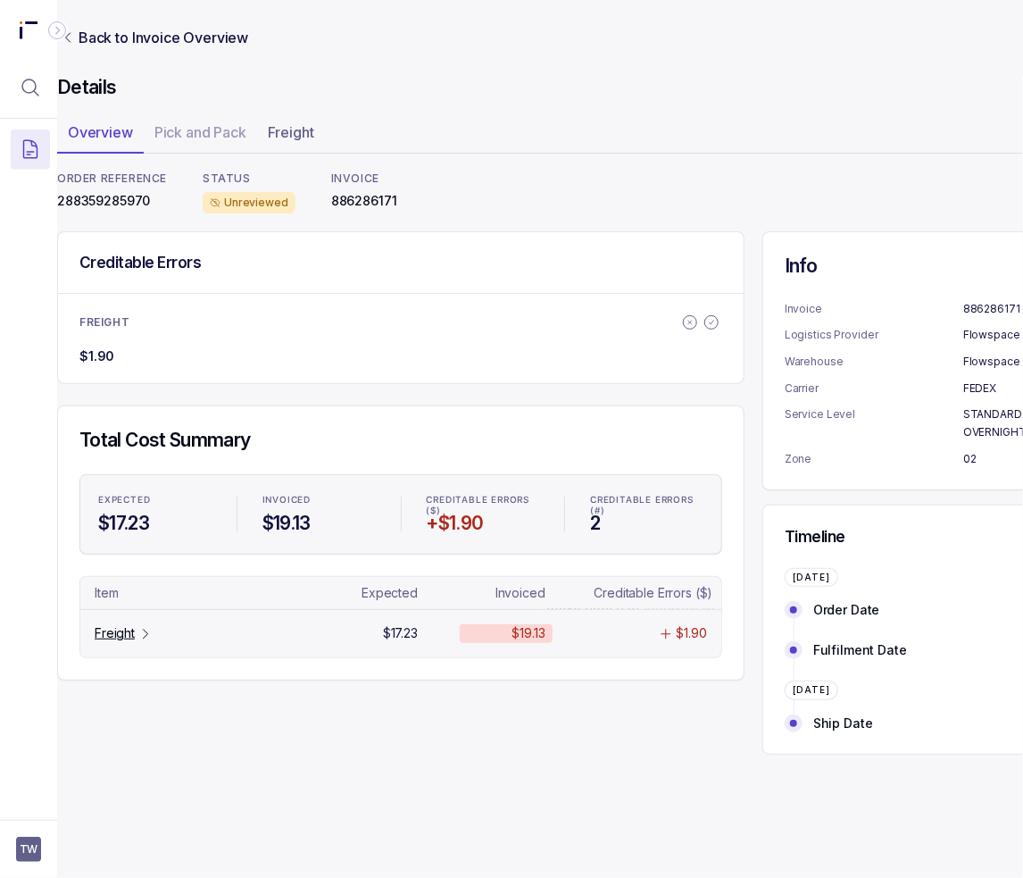
click at [138, 639] on div "Freight" at bounding box center [124, 633] width 58 height 18
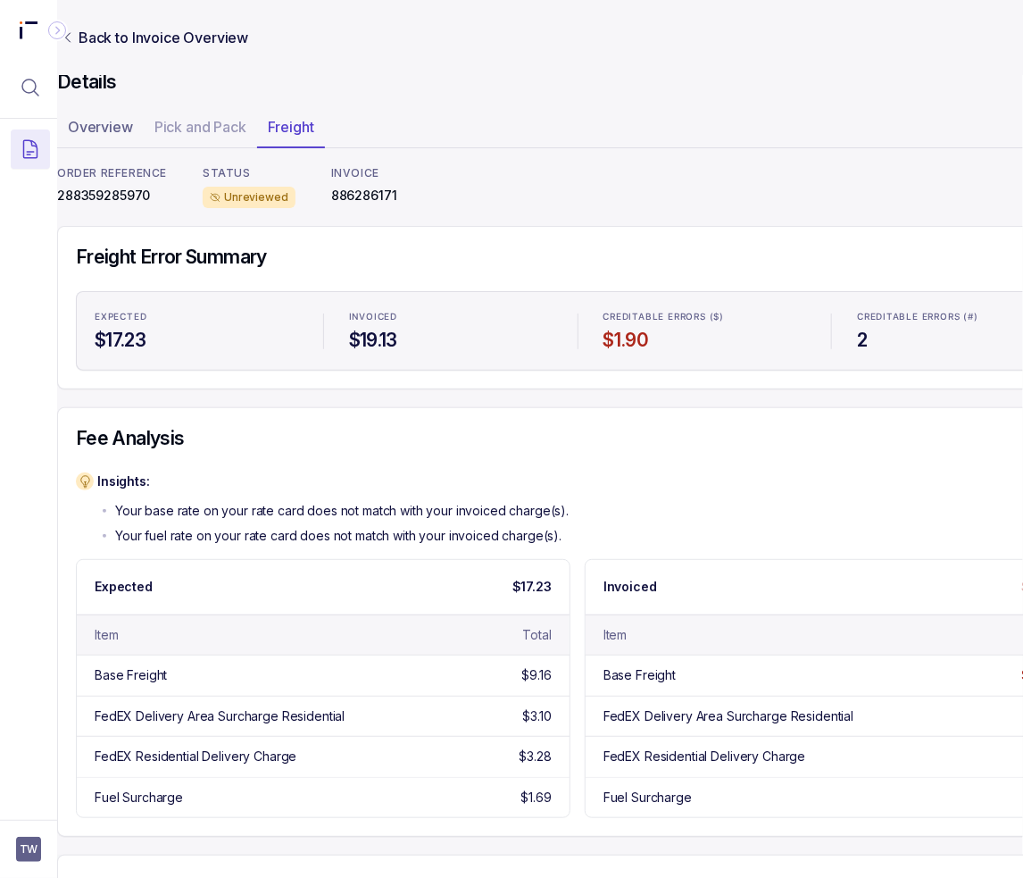
scroll to position [0, 29]
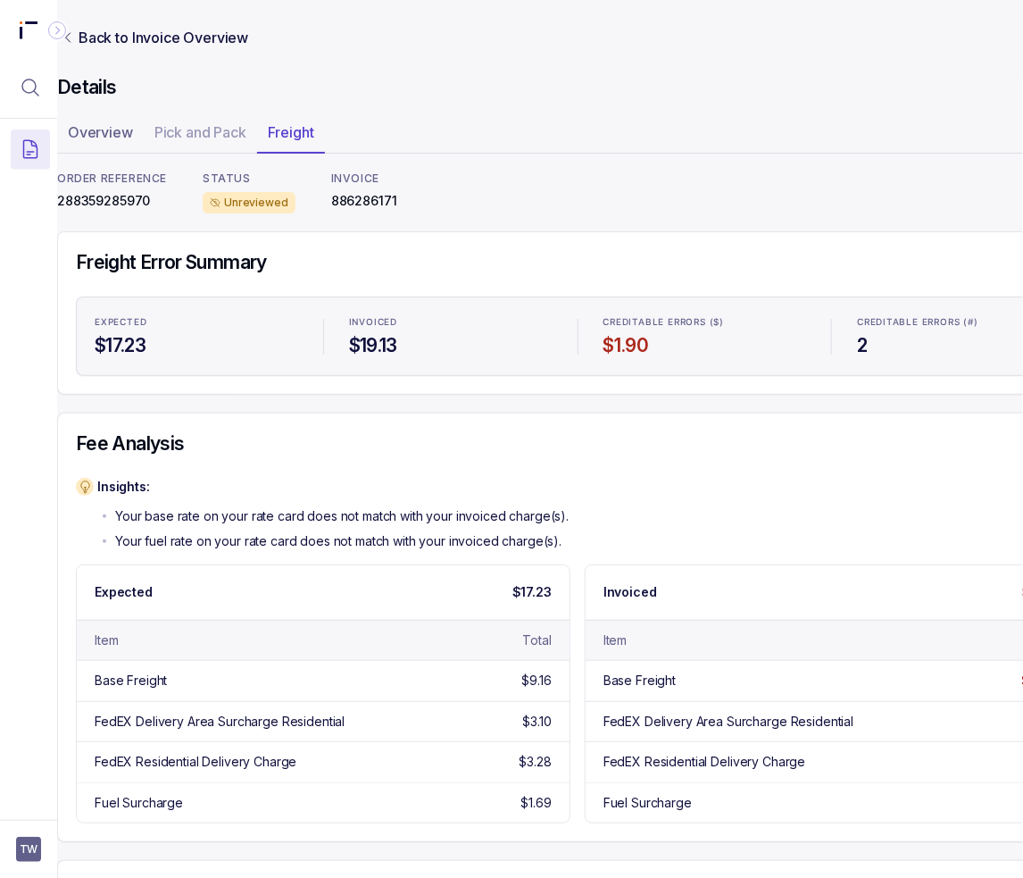
click at [697, 484] on div "Insights: Your base rate on your rate card does not match with your invoiced ch…" at bounding box center [578, 514] width 1004 height 72
click at [694, 505] on div "Insights: Your base rate on your rate card does not match with your invoiced ch…" at bounding box center [578, 514] width 1004 height 72
click at [600, 516] on div "Insights: Your base rate on your rate card does not match with your invoiced ch…" at bounding box center [578, 514] width 1004 height 72
click at [761, 21] on header "Back to Invoice Overview" at bounding box center [577, 37] width 1041 height 75
click at [514, 513] on p "Your base rate on your rate card does not match with your invoiced charge(s)." at bounding box center [342, 516] width 454 height 18
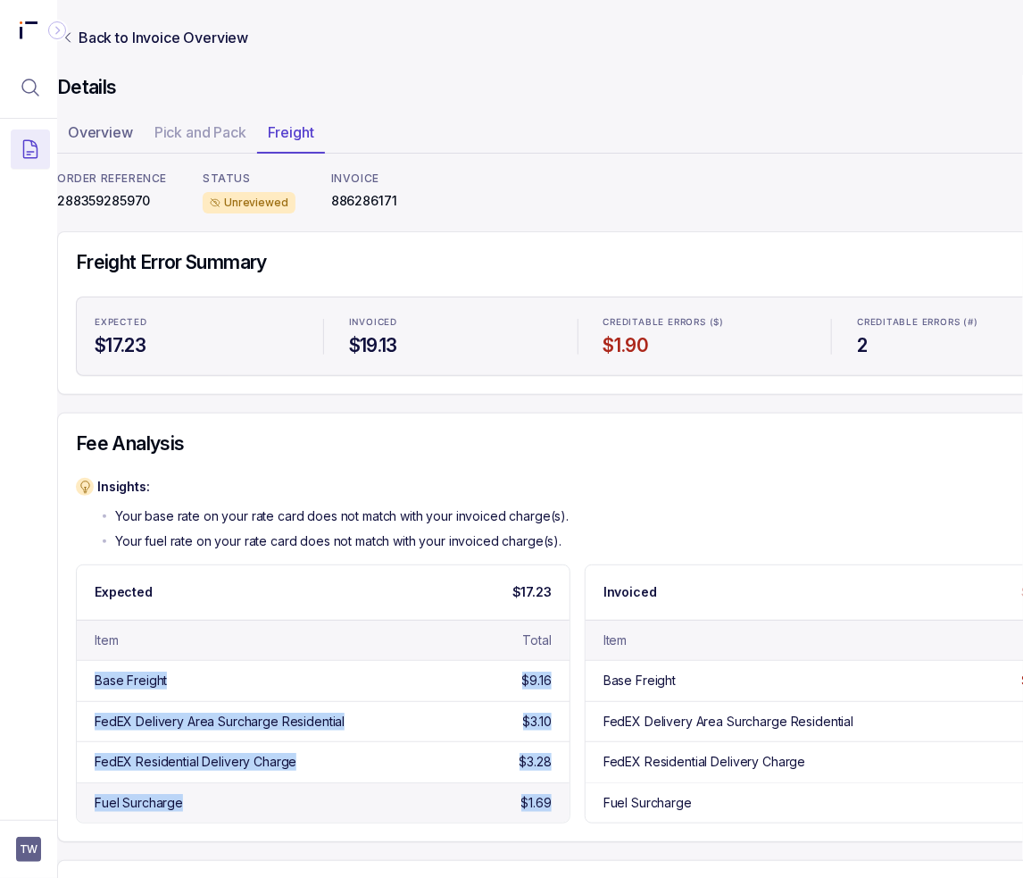
drag, startPoint x: 86, startPoint y: 678, endPoint x: 555, endPoint y: 796, distance: 484.3
click at [555, 796] on div "Base Freight $9.16 FedEX Delivery Area Surcharge Residential $3.10 FedEX Reside…" at bounding box center [323, 741] width 493 height 163
copy div "Base Freight $9.16 FedEX Delivery Area Surcharge Residential $3.10 FedEX Reside…"
